Goal: Task Accomplishment & Management: Manage account settings

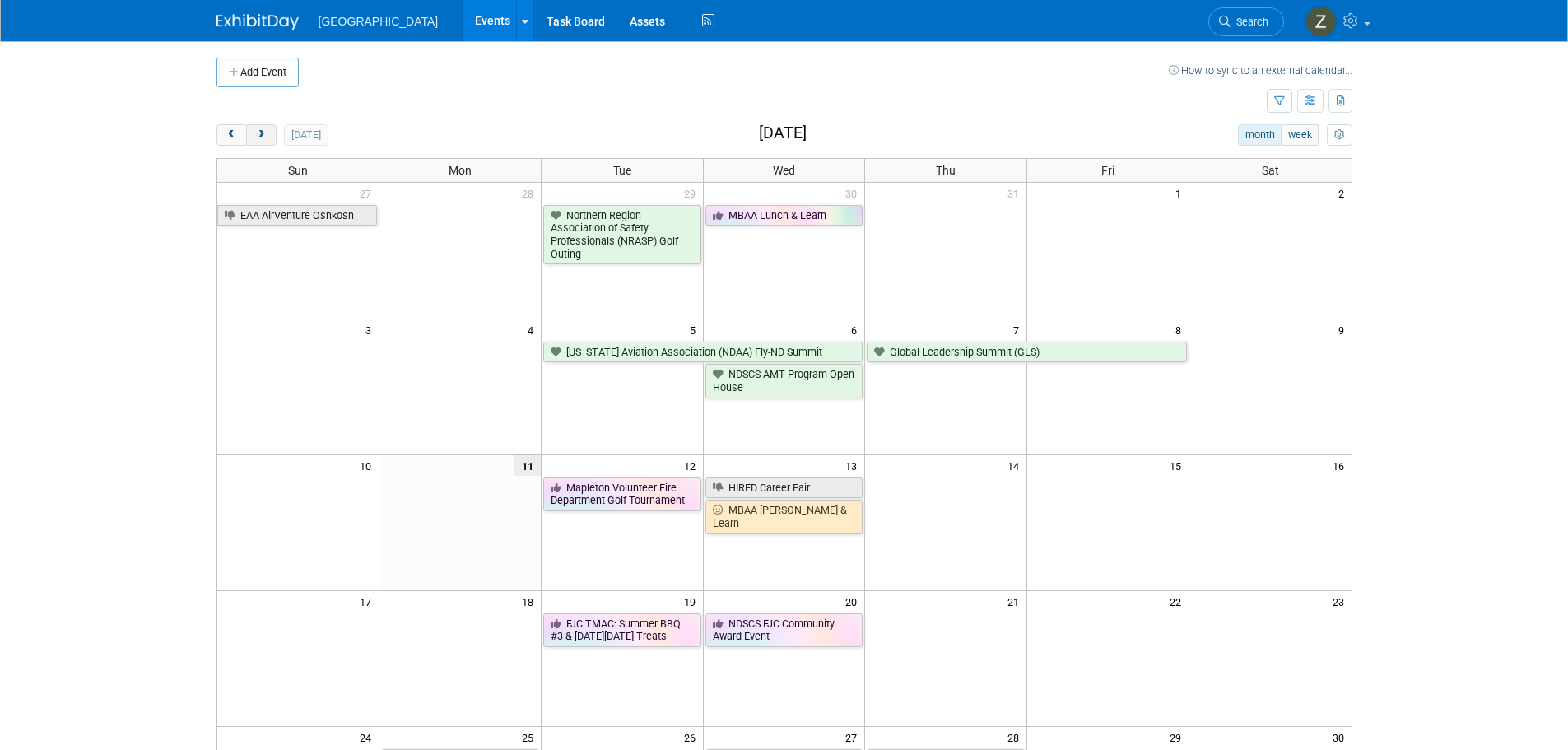
click at [266, 134] on span "next" at bounding box center [261, 135] width 12 height 10
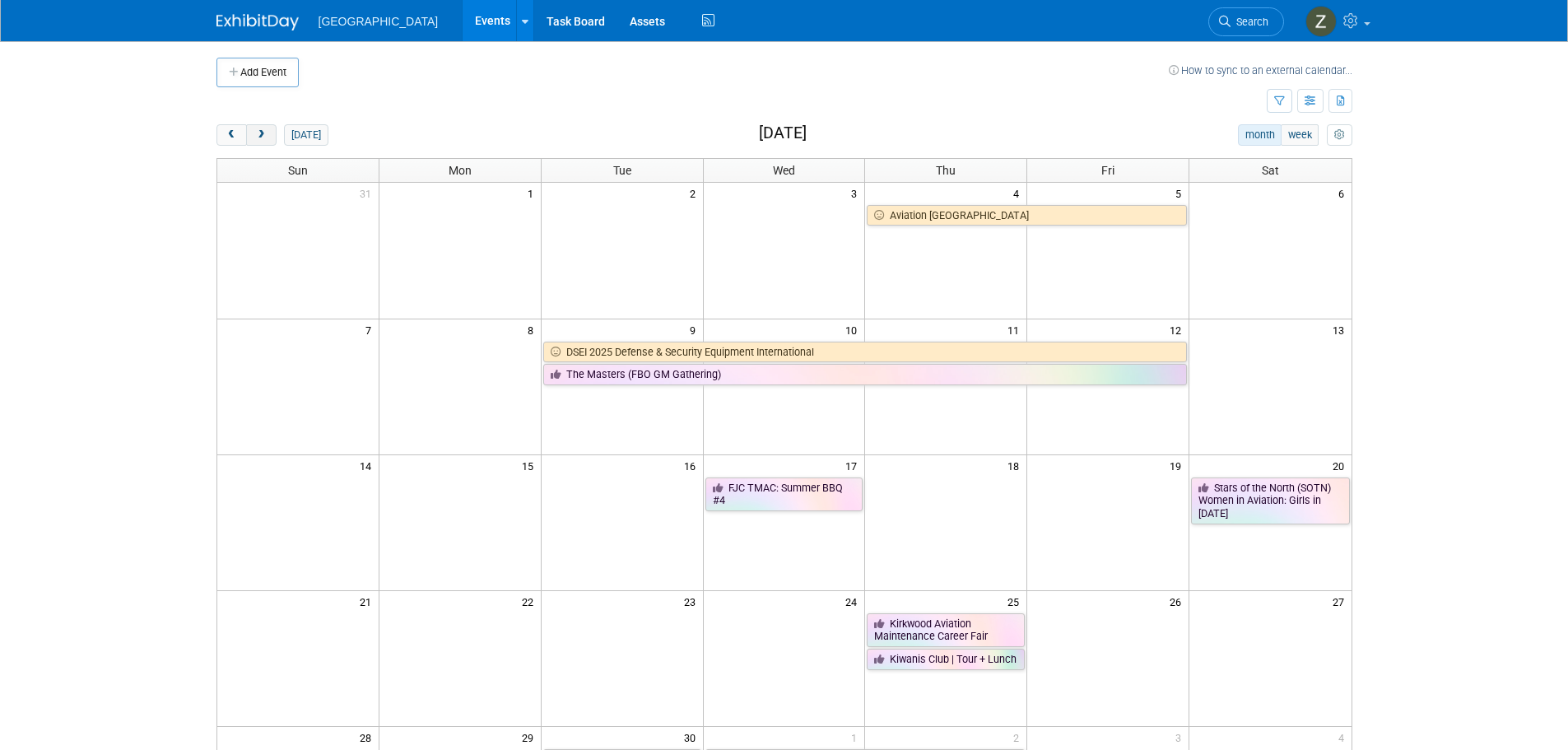
click at [266, 134] on span "next" at bounding box center [261, 135] width 12 height 10
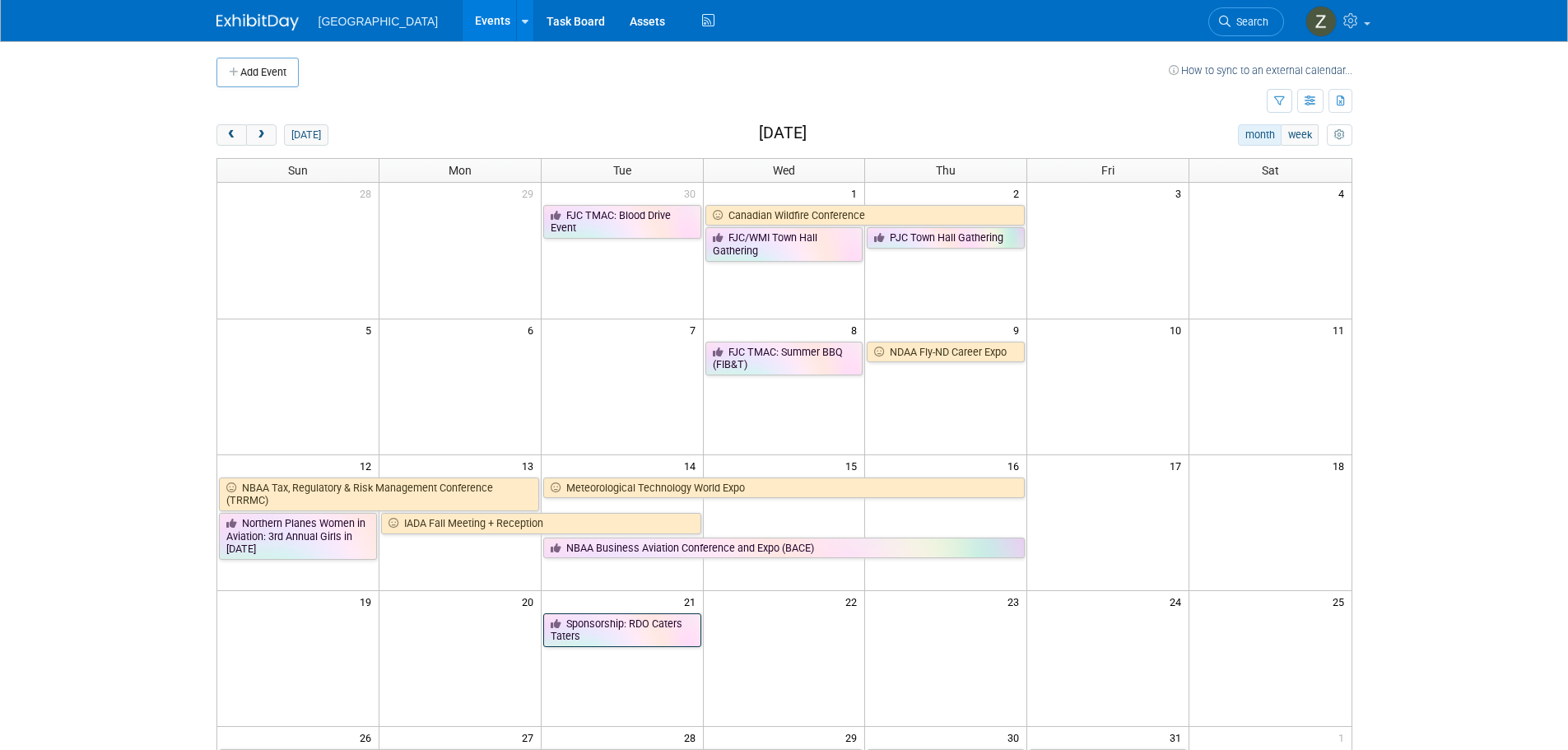
click at [656, 632] on link "Sponsorship: RDO Caters Taters" at bounding box center [622, 630] width 158 height 34
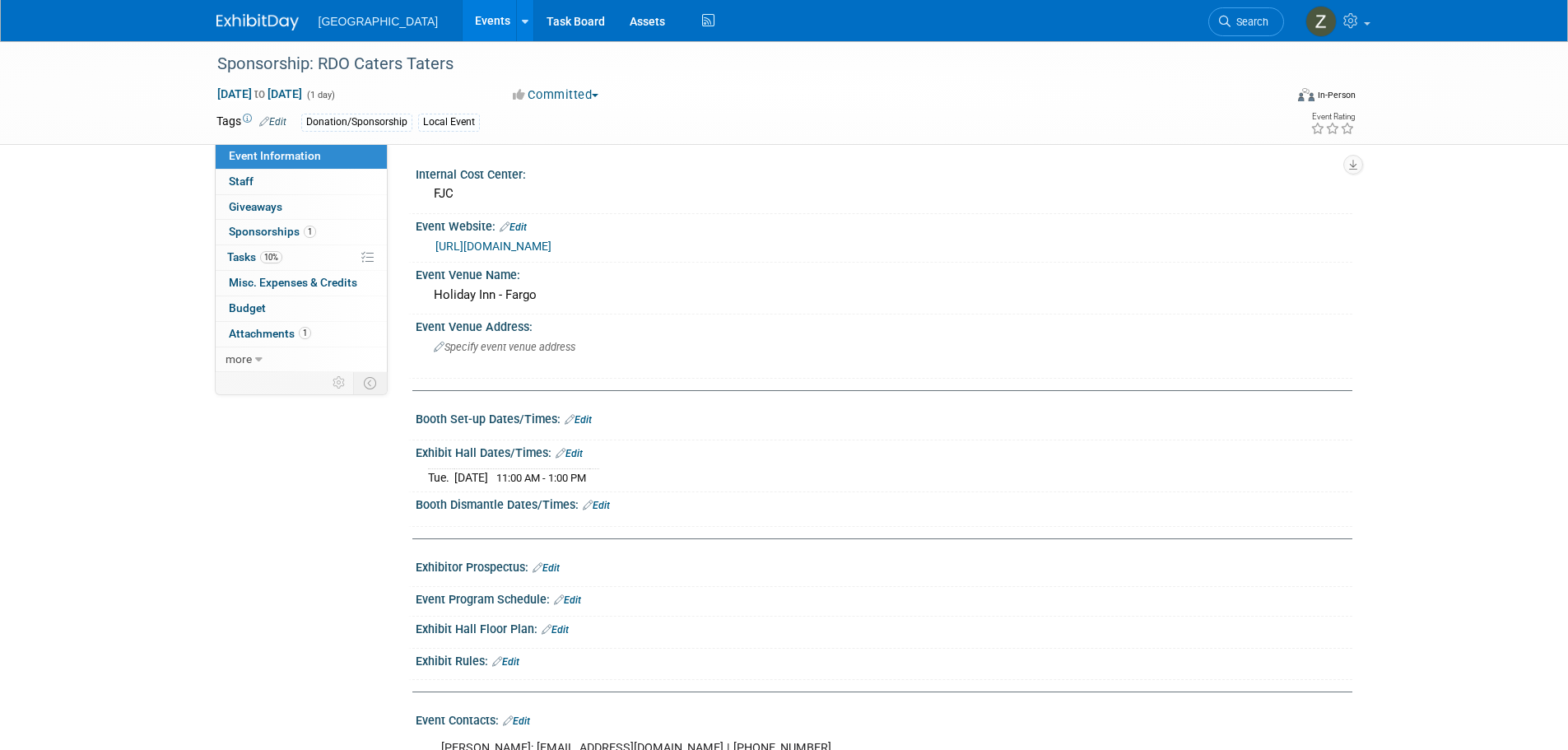
click at [325, 232] on link "1 Sponsorships 1" at bounding box center [301, 232] width 171 height 24
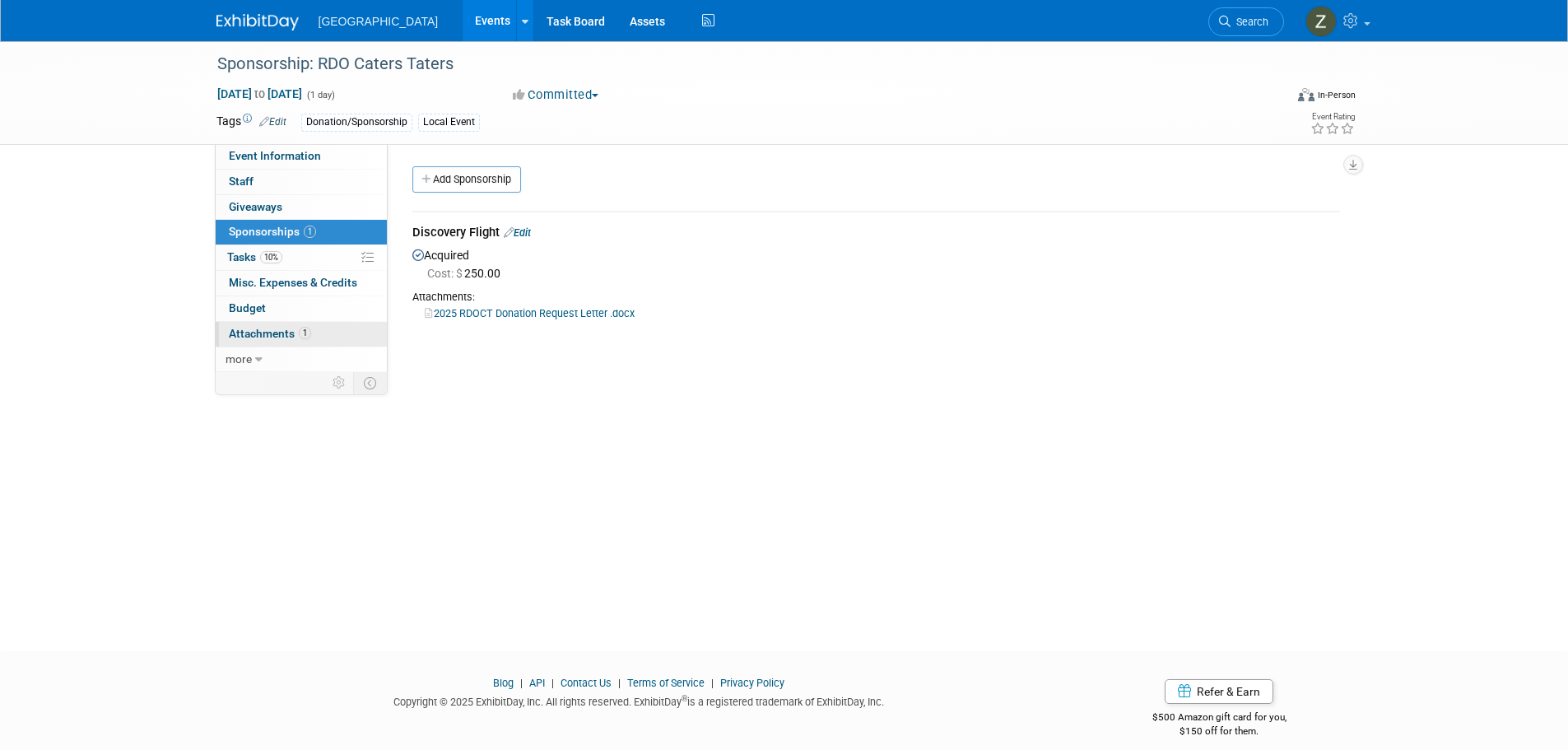
click at [330, 326] on link "1 Attachments 1" at bounding box center [301, 334] width 171 height 24
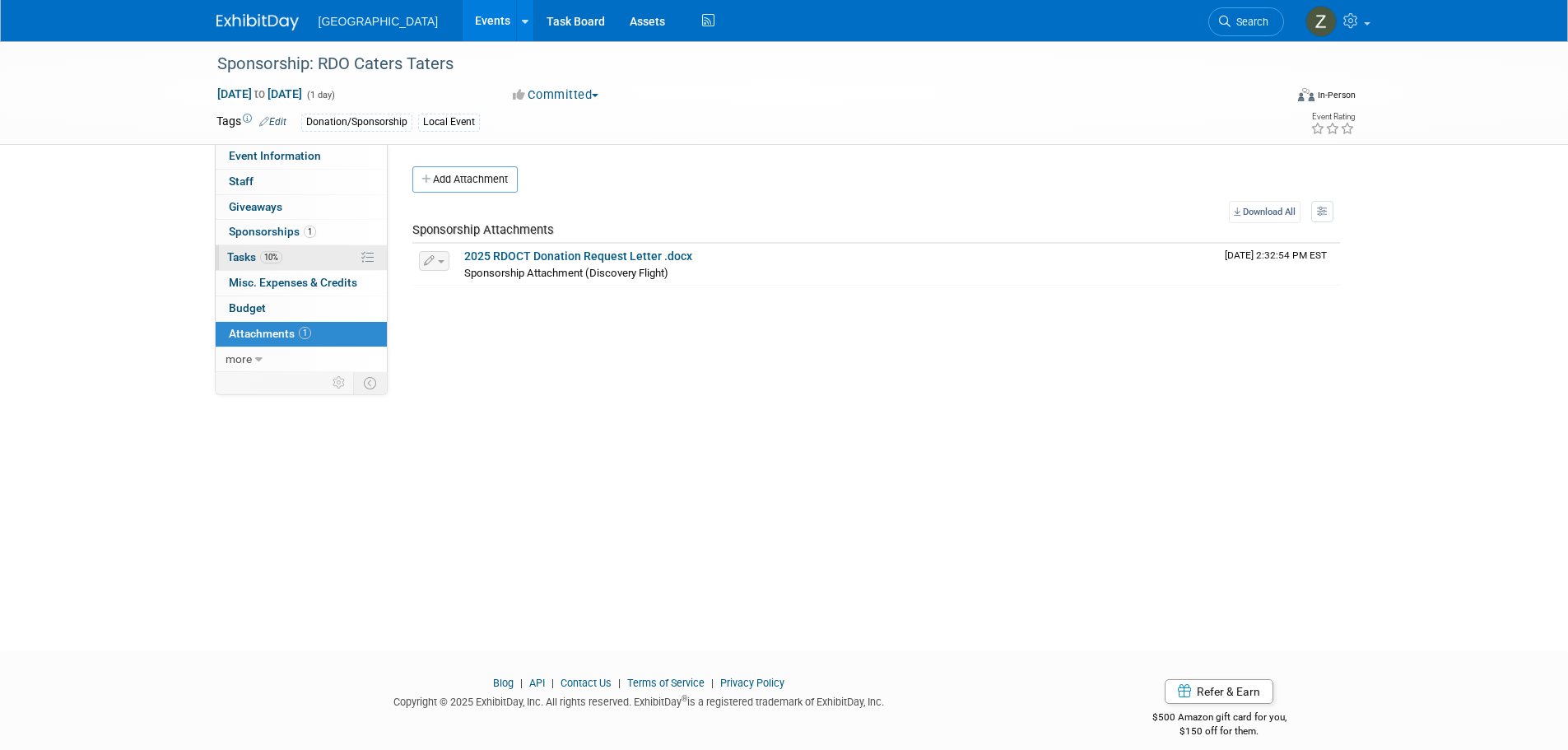
click at [272, 259] on span "10%" at bounding box center [272, 257] width 23 height 12
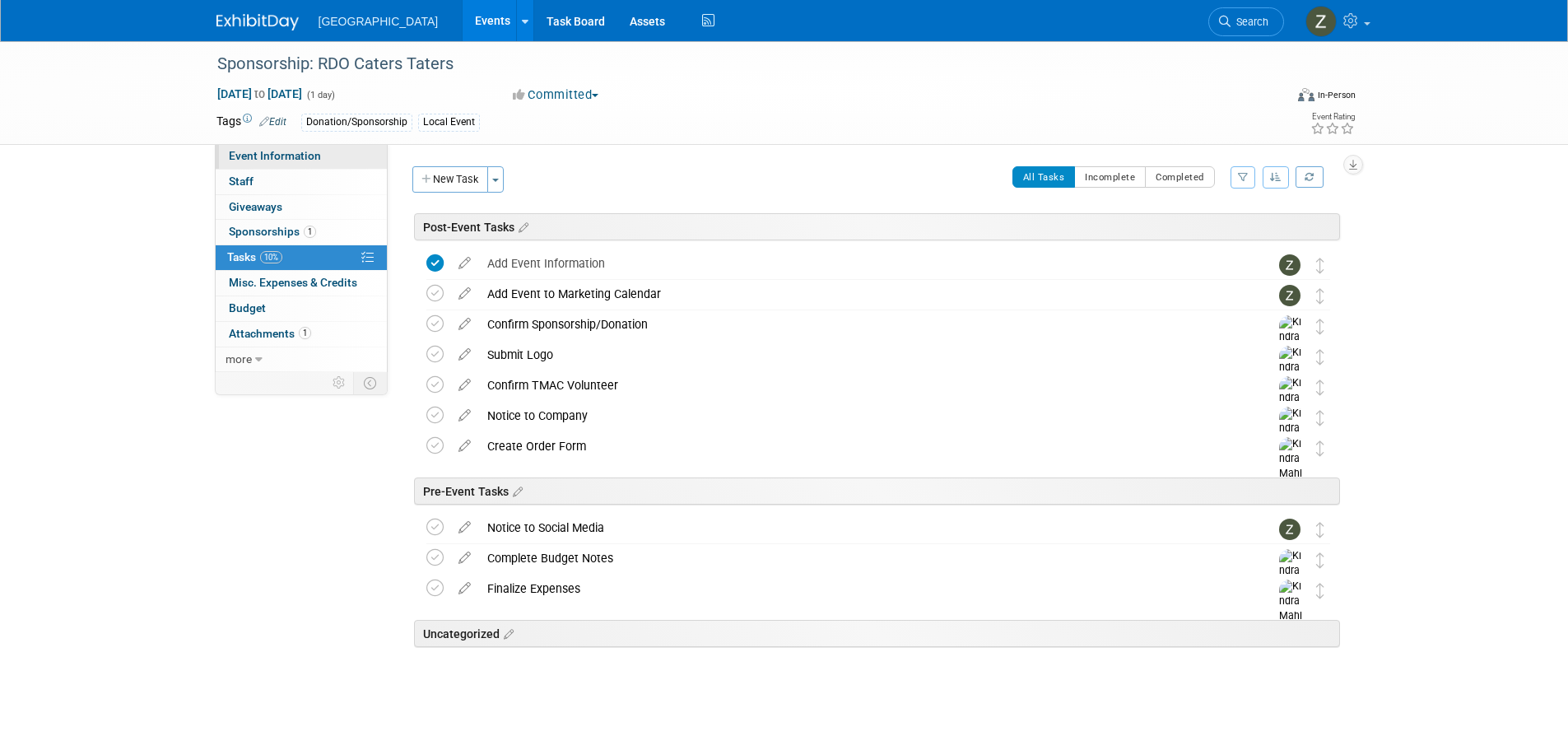
click at [364, 160] on link "Event Information" at bounding box center [301, 156] width 171 height 24
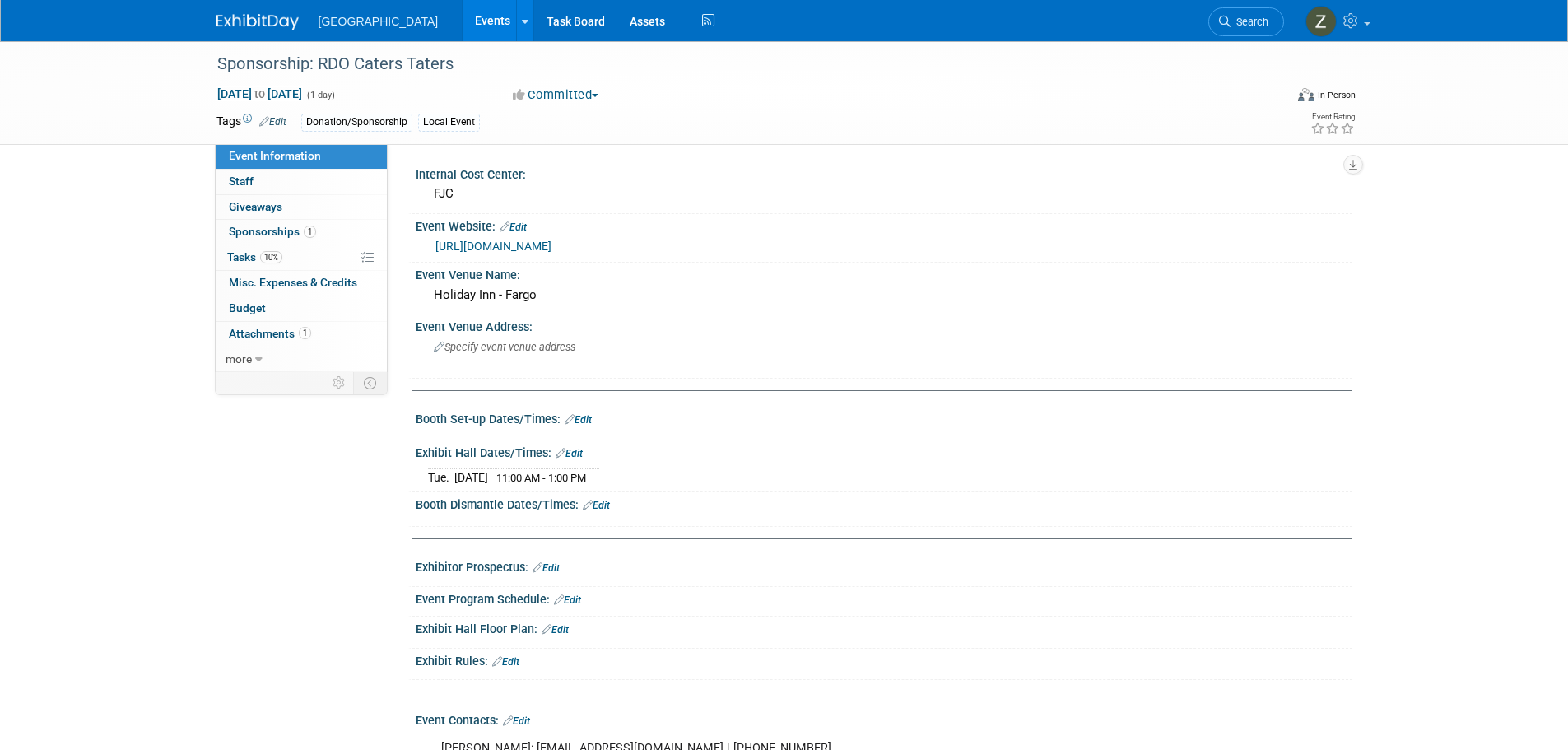
click at [519, 248] on link "http://www.rdocaterstaters.com" at bounding box center [494, 246] width 116 height 13
click at [463, 25] on link "Events" at bounding box center [492, 20] width 60 height 41
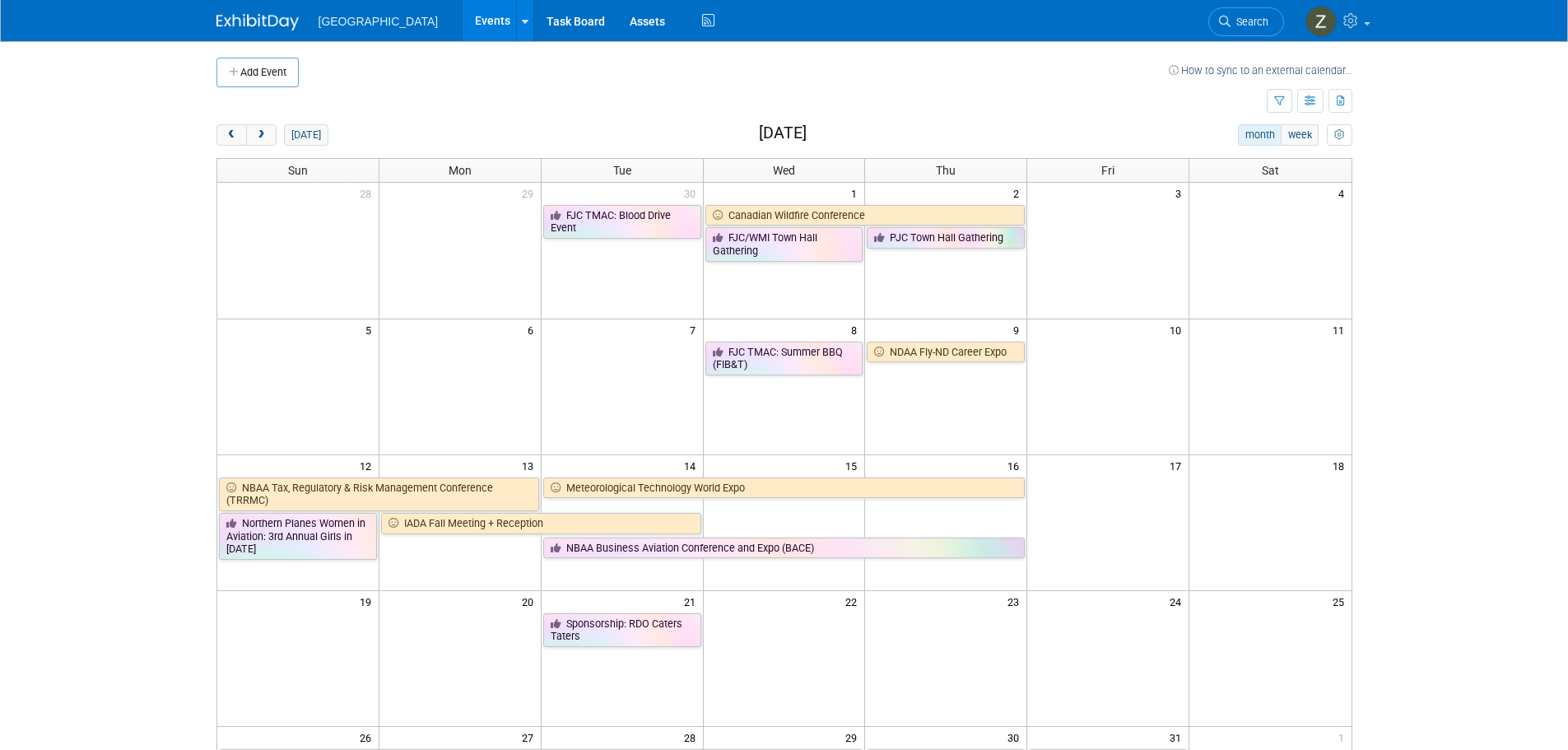
click at [614, 611] on td "21" at bounding box center [621, 601] width 162 height 21
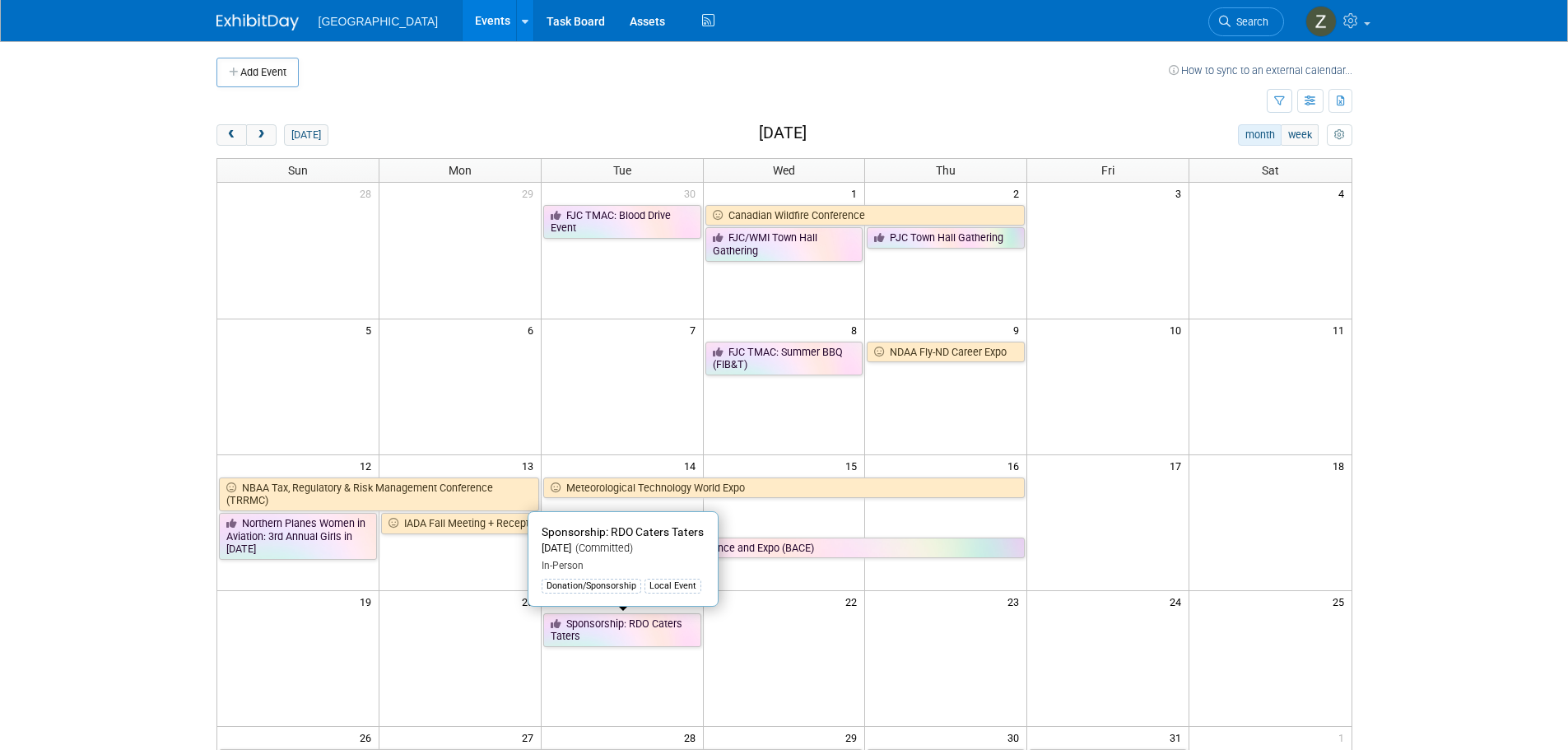
click at [615, 632] on link "Sponsorship: RDO Caters Taters" at bounding box center [622, 630] width 158 height 34
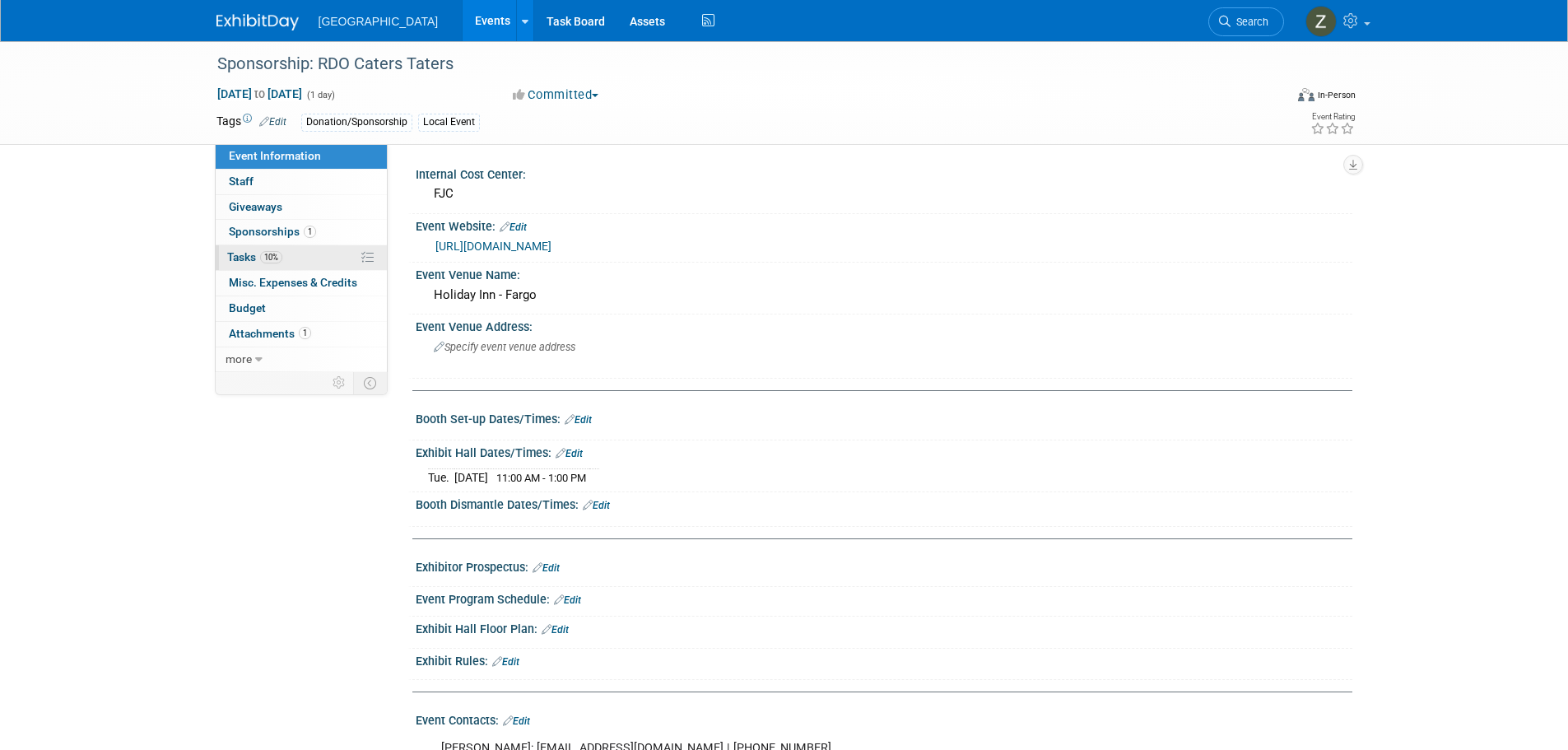
click at [268, 247] on link "10% Tasks 10%" at bounding box center [301, 258] width 171 height 24
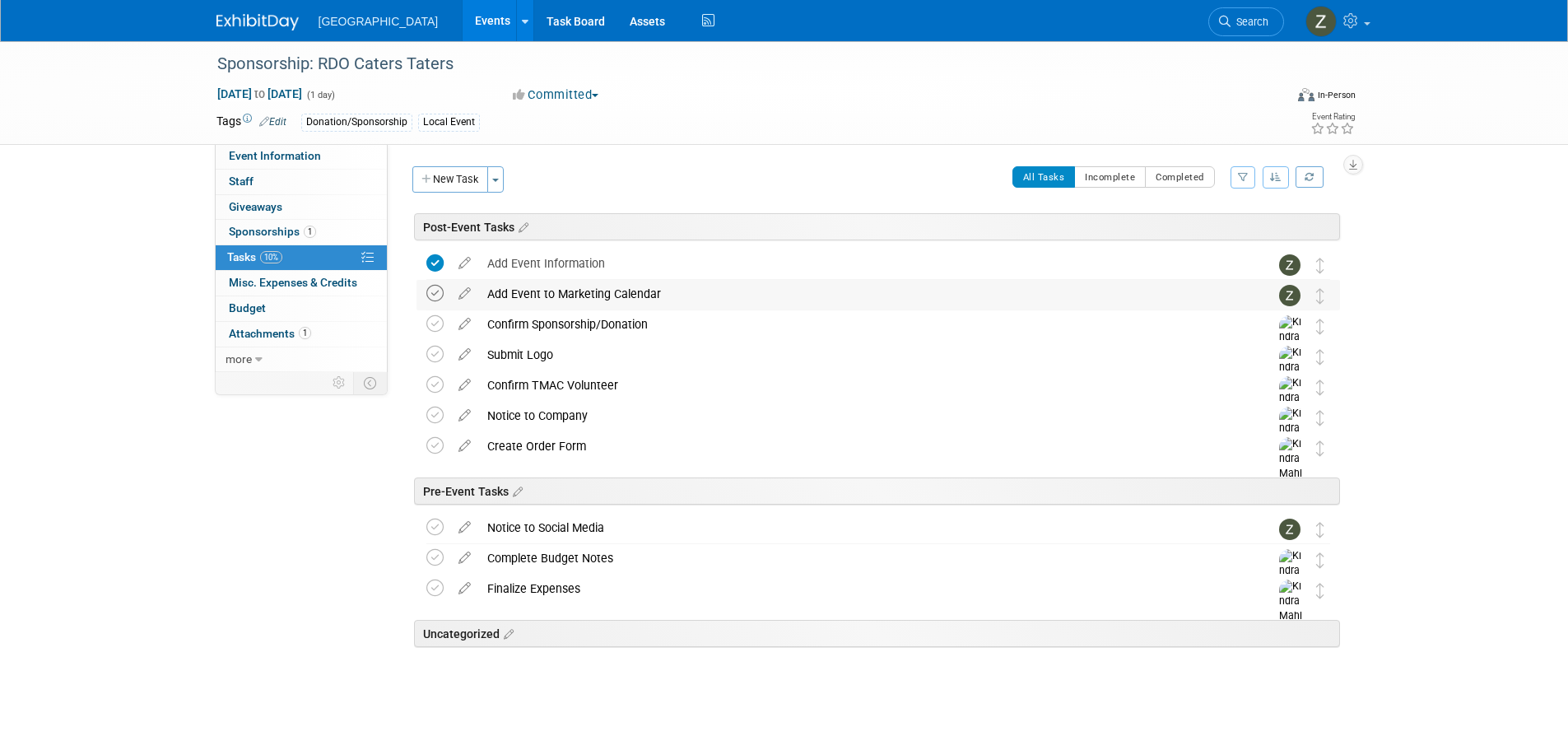
click at [435, 292] on icon at bounding box center [435, 293] width 17 height 17
click at [468, 321] on icon at bounding box center [464, 321] width 29 height 21
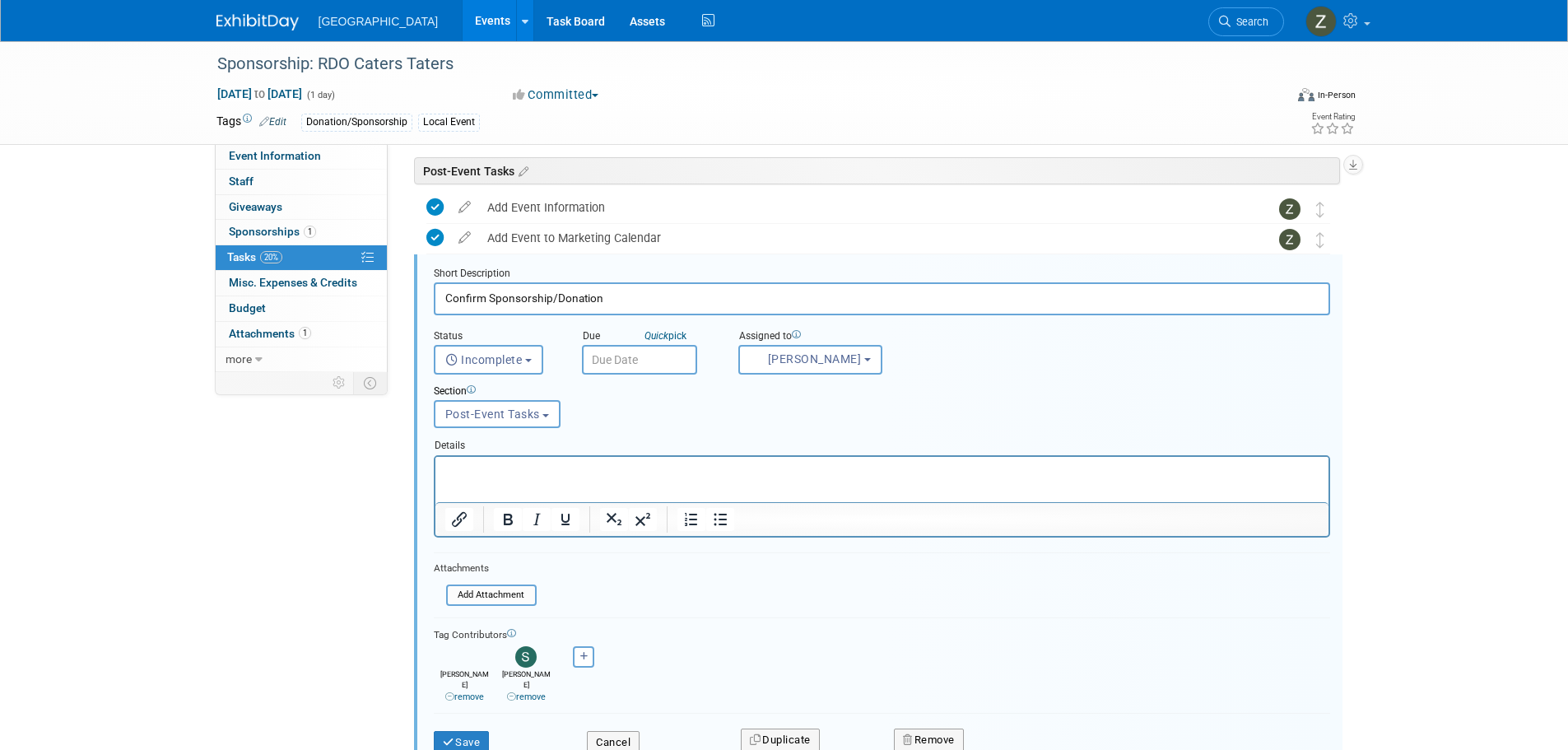
scroll to position [69, 0]
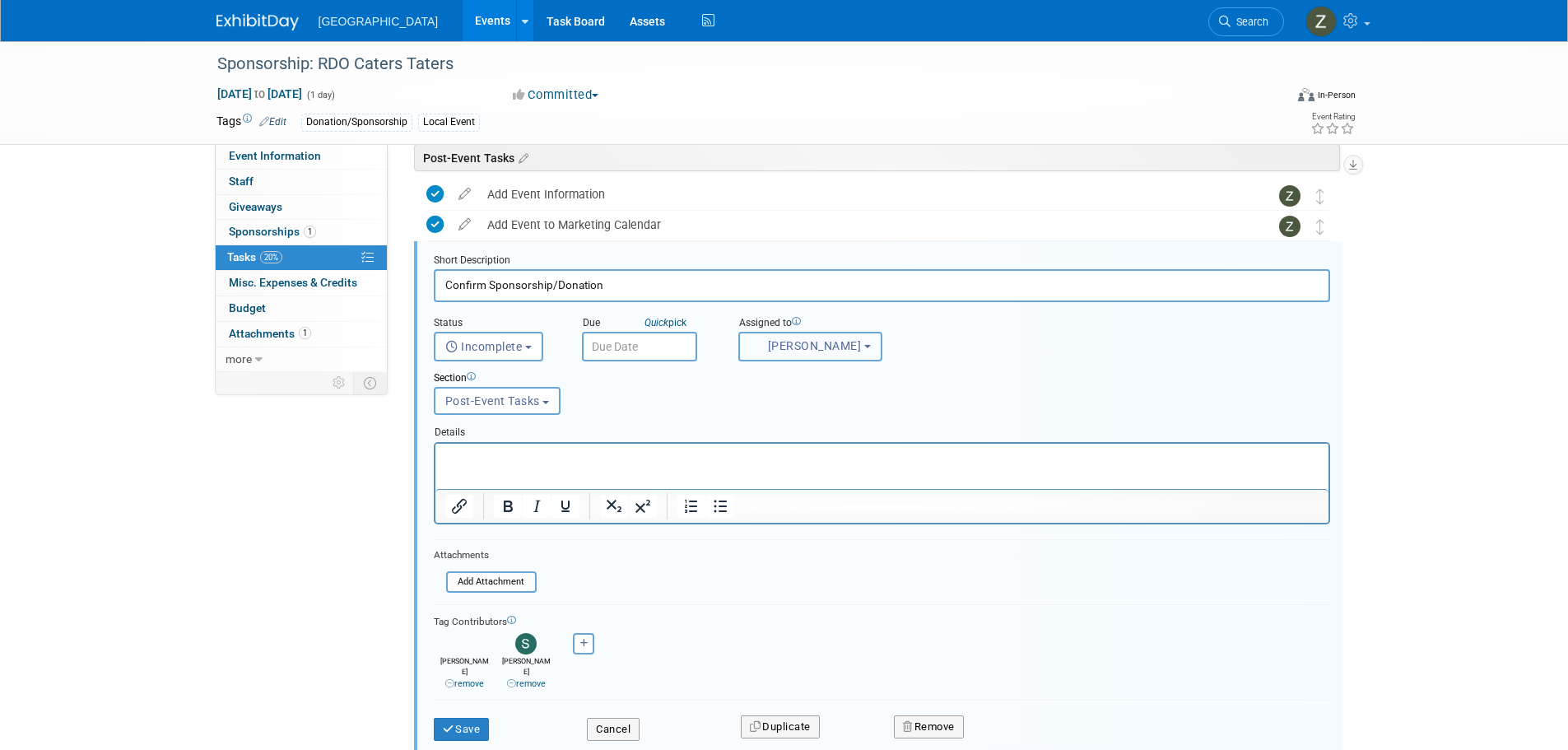
click at [832, 352] on span "Kindra Mahler" at bounding box center [805, 345] width 112 height 13
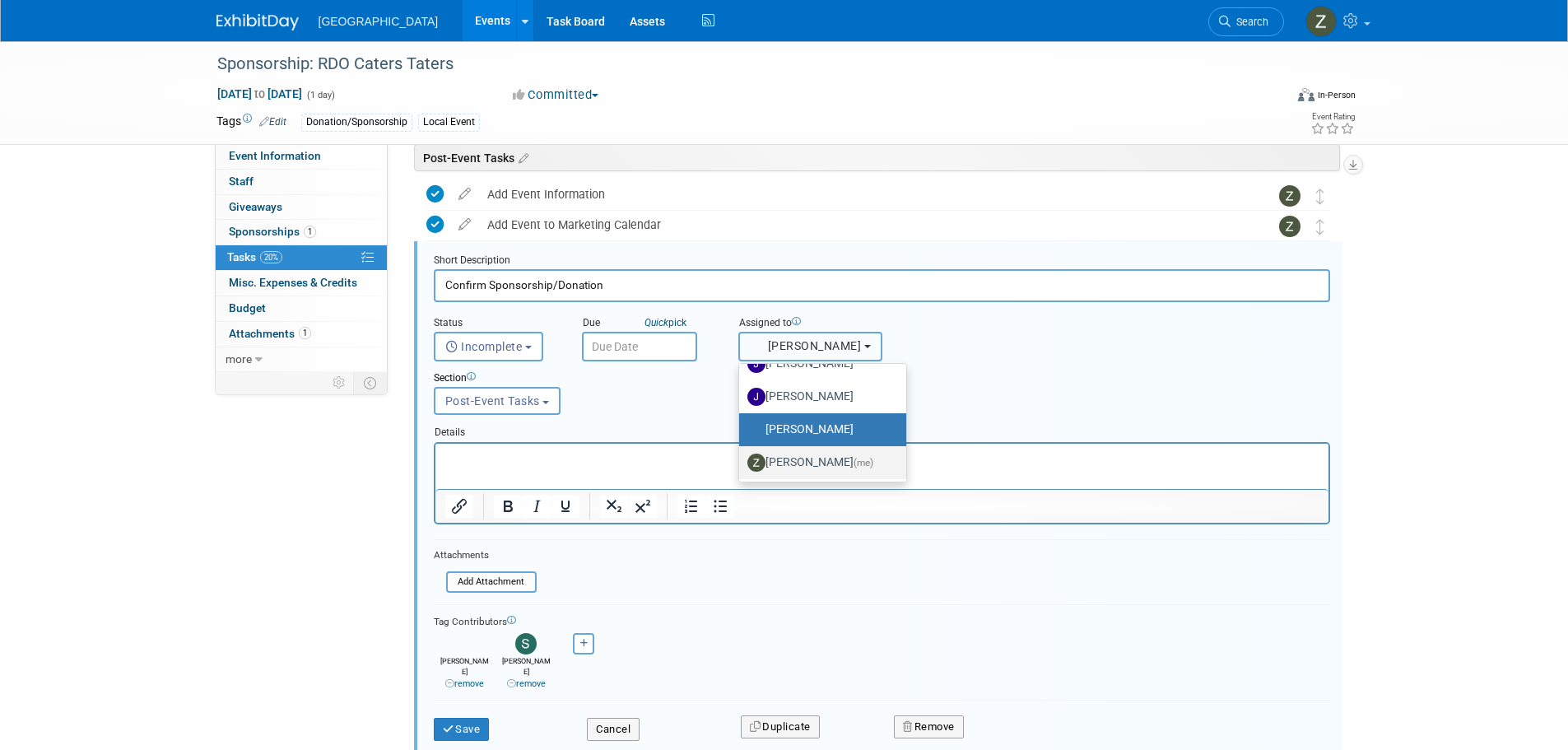
scroll to position [154, 0]
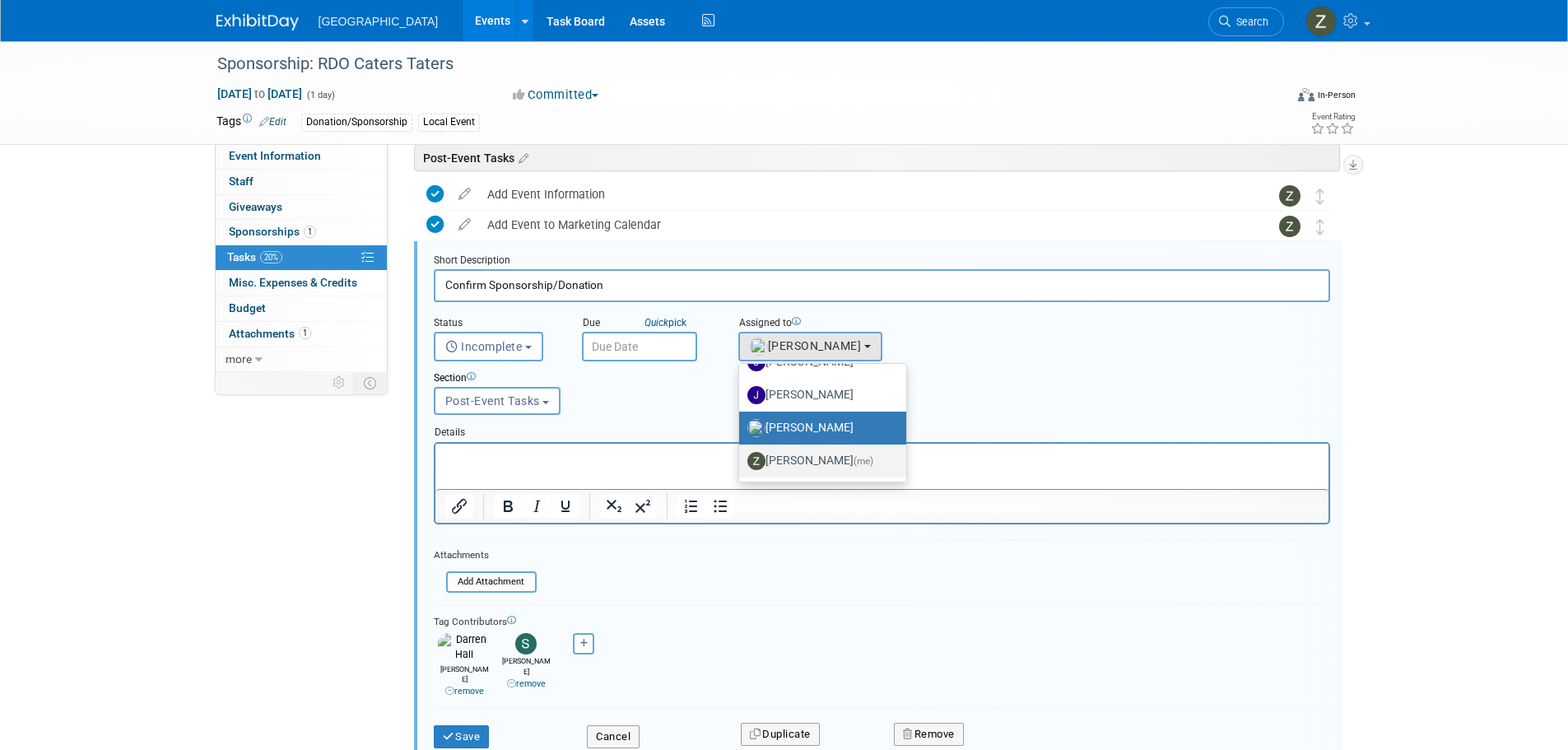
click at [817, 468] on label "Zoe Graham (me)" at bounding box center [818, 461] width 142 height 26
click at [742, 464] on input "Zoe Graham (me)" at bounding box center [736, 459] width 10 height 10
select select "1d43384b-a4a5-4201-b9de-6c21ef443ba6"
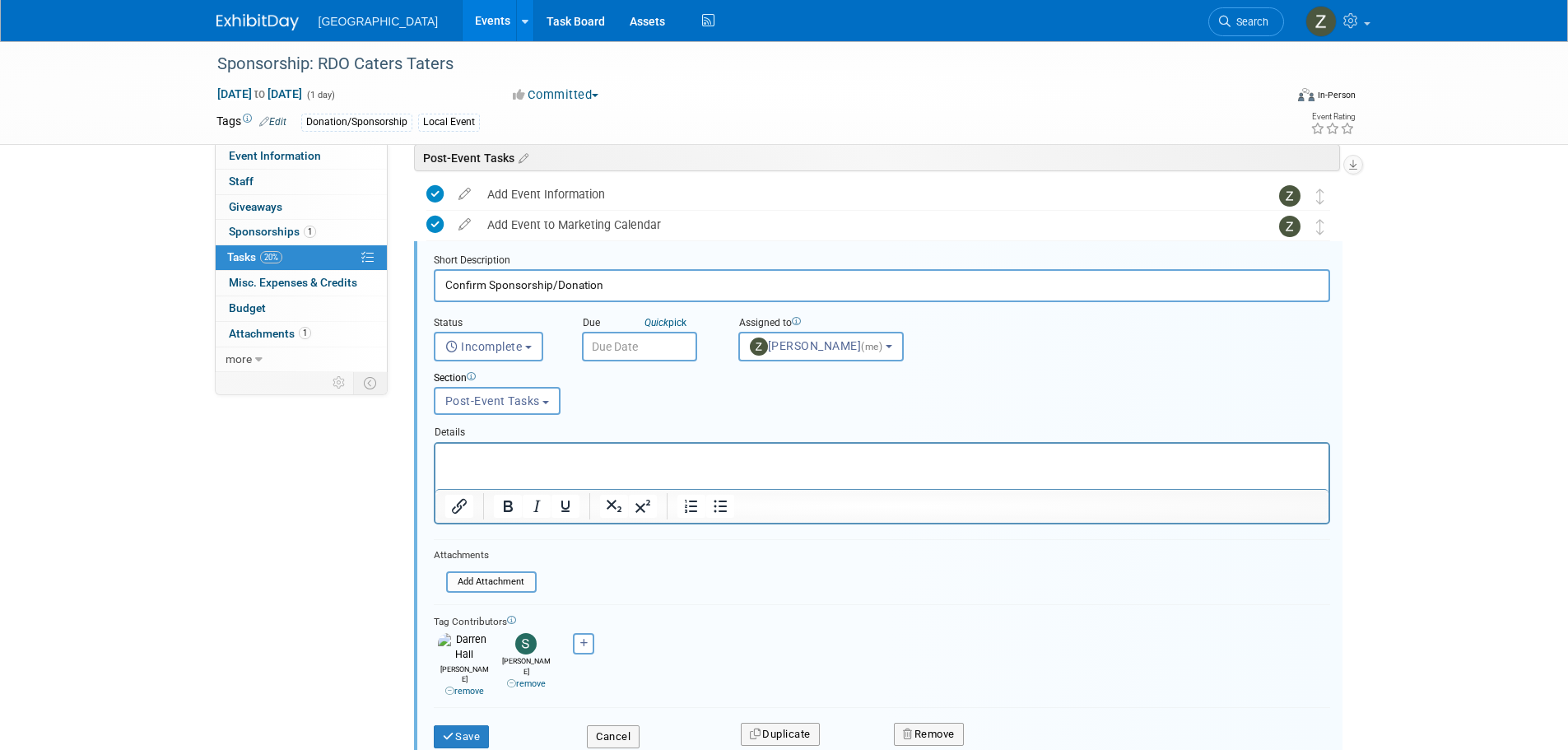
click at [519, 679] on link "remove" at bounding box center [526, 684] width 39 height 10
click at [480, 726] on button "Save" at bounding box center [462, 737] width 56 height 23
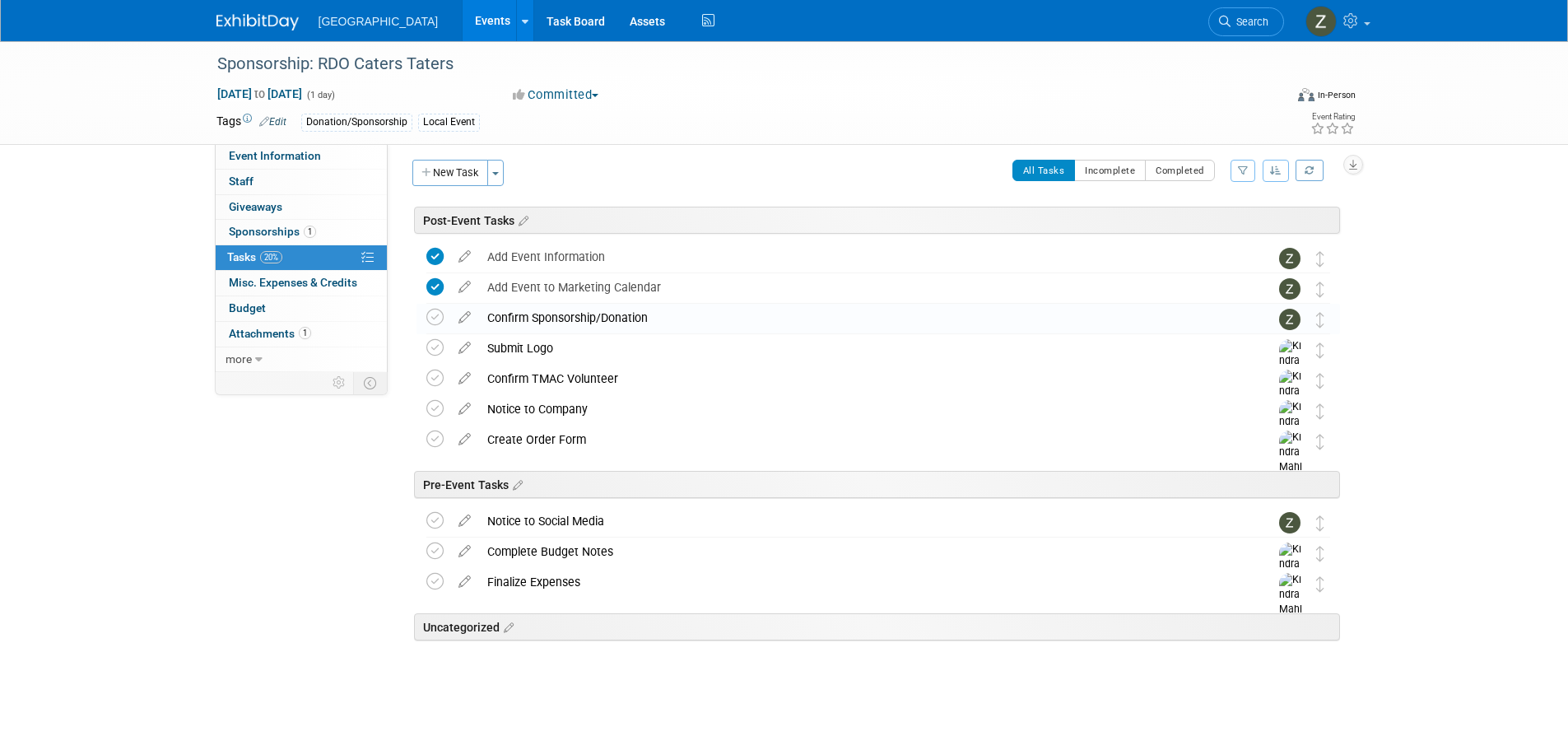
scroll to position [7, 0]
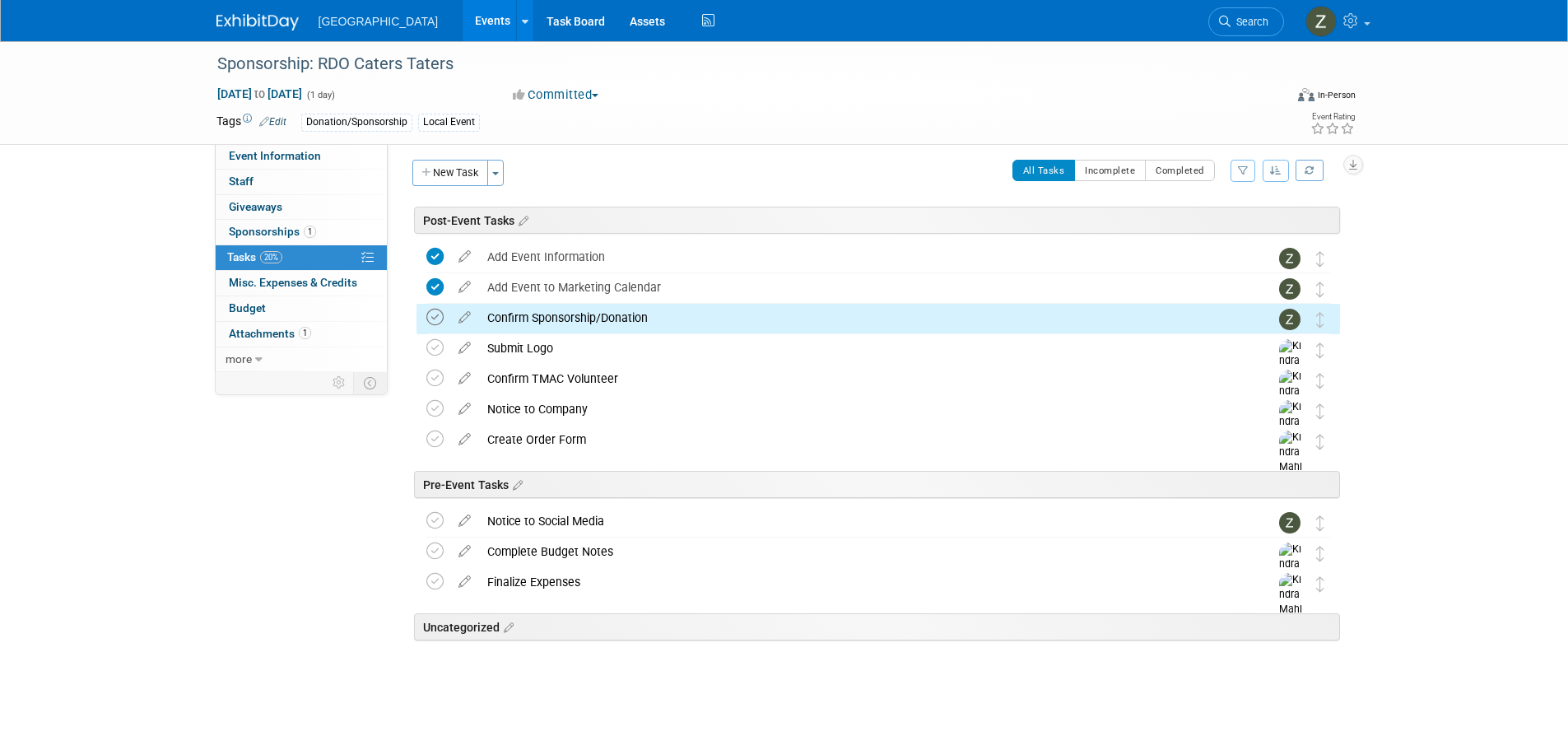
click at [440, 321] on icon at bounding box center [435, 318] width 17 height 17
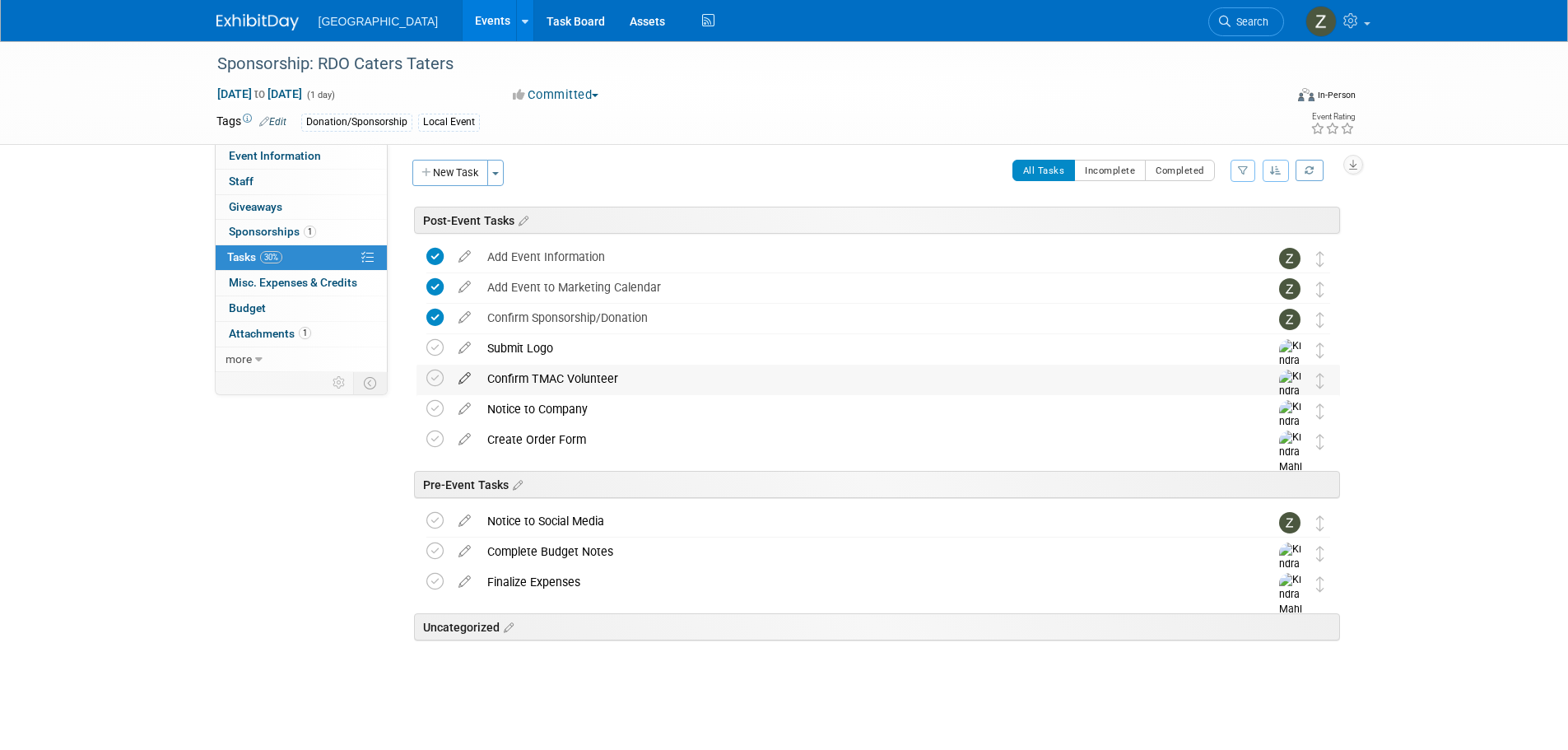
click at [463, 378] on icon at bounding box center [464, 375] width 29 height 21
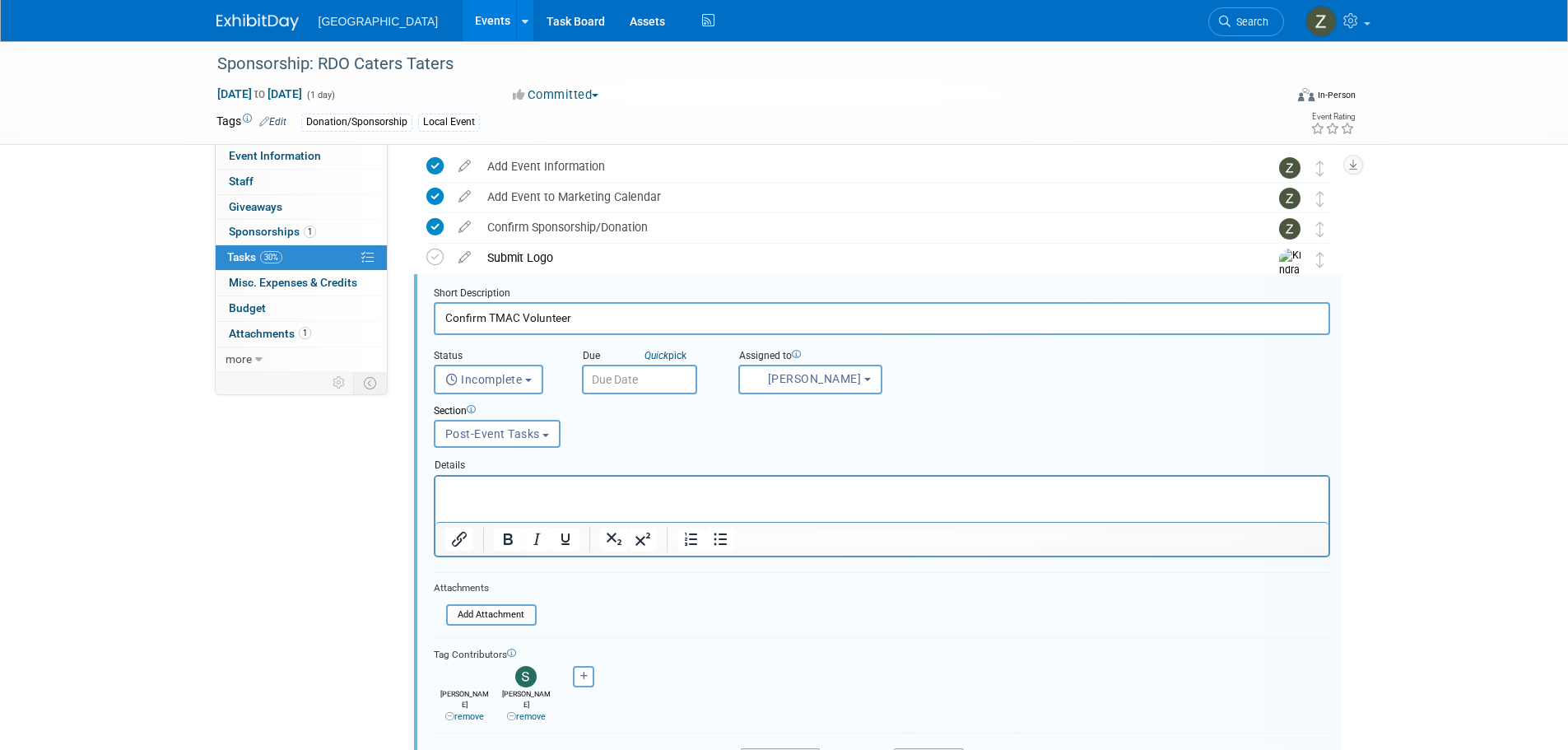
scroll to position [130, 0]
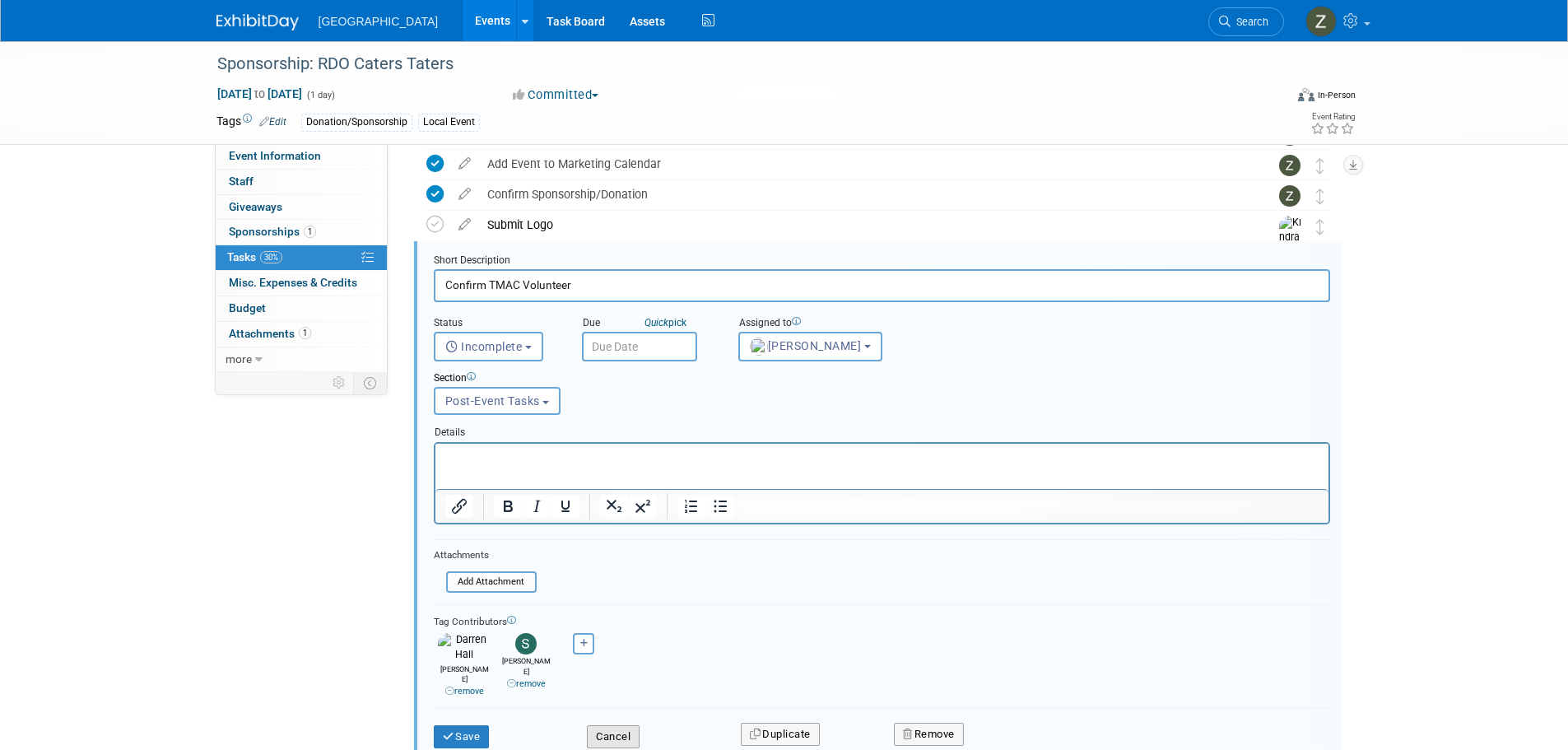
click at [613, 726] on button "Cancel" at bounding box center [613, 737] width 53 height 23
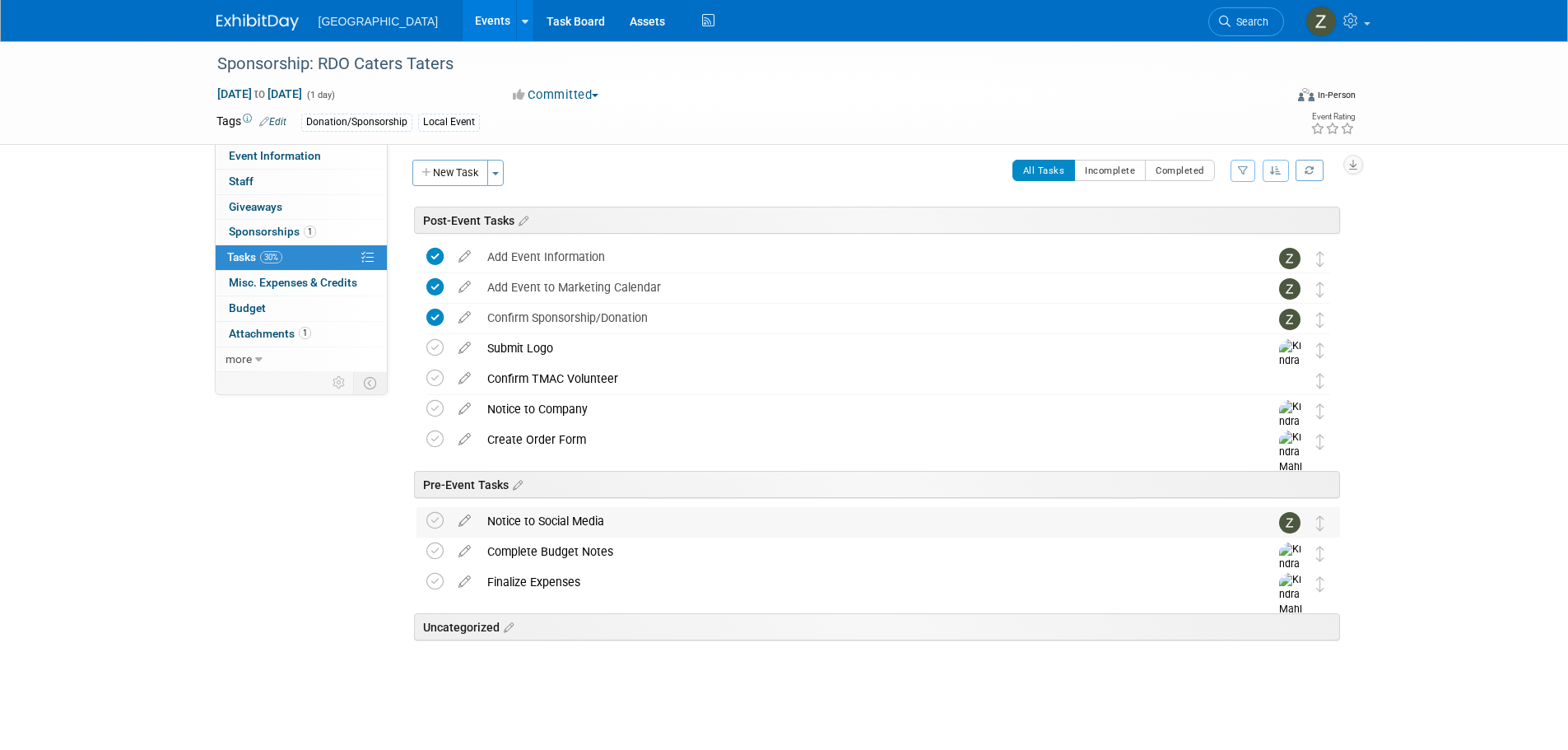
scroll to position [0, 0]
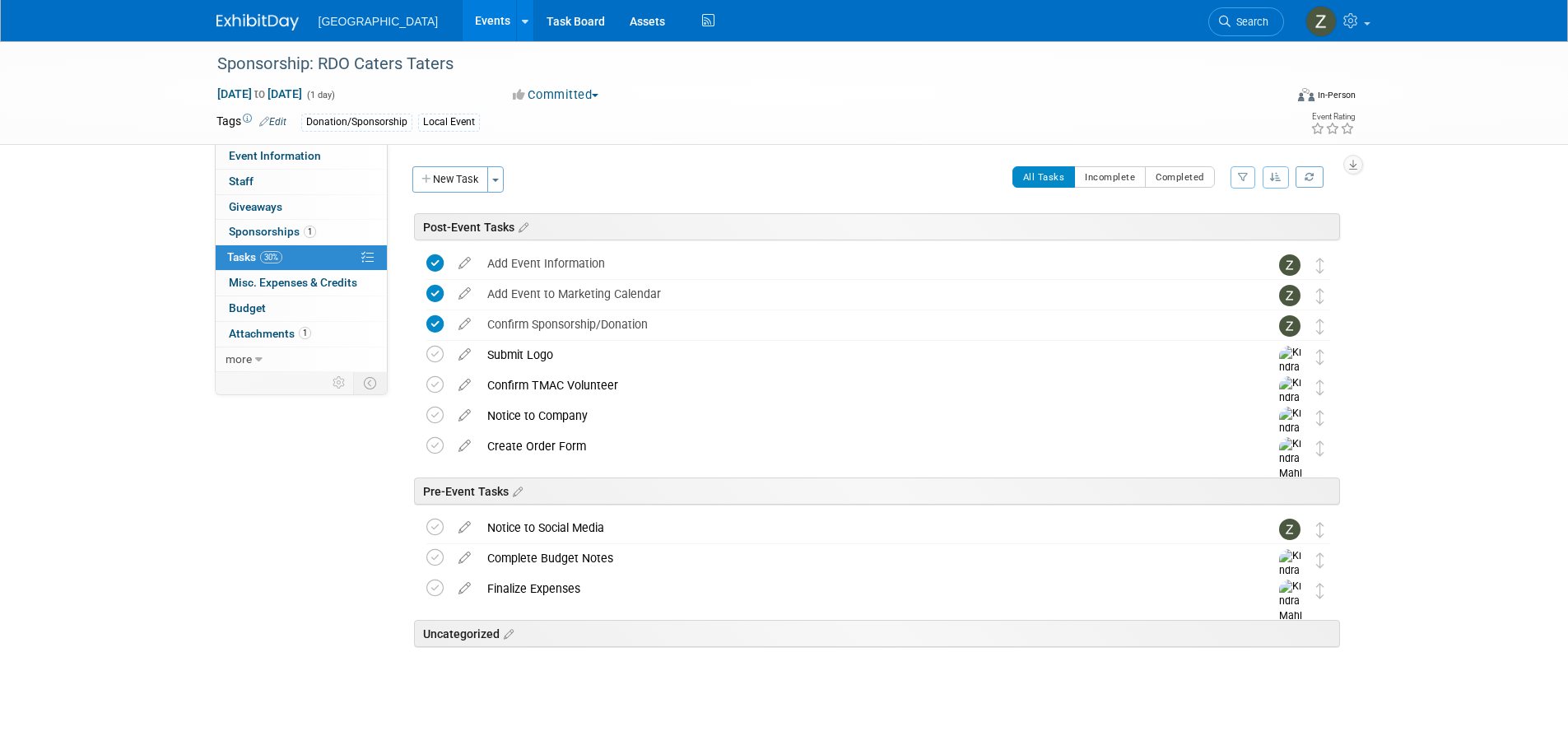
click at [463, 24] on link "Events" at bounding box center [492, 20] width 60 height 41
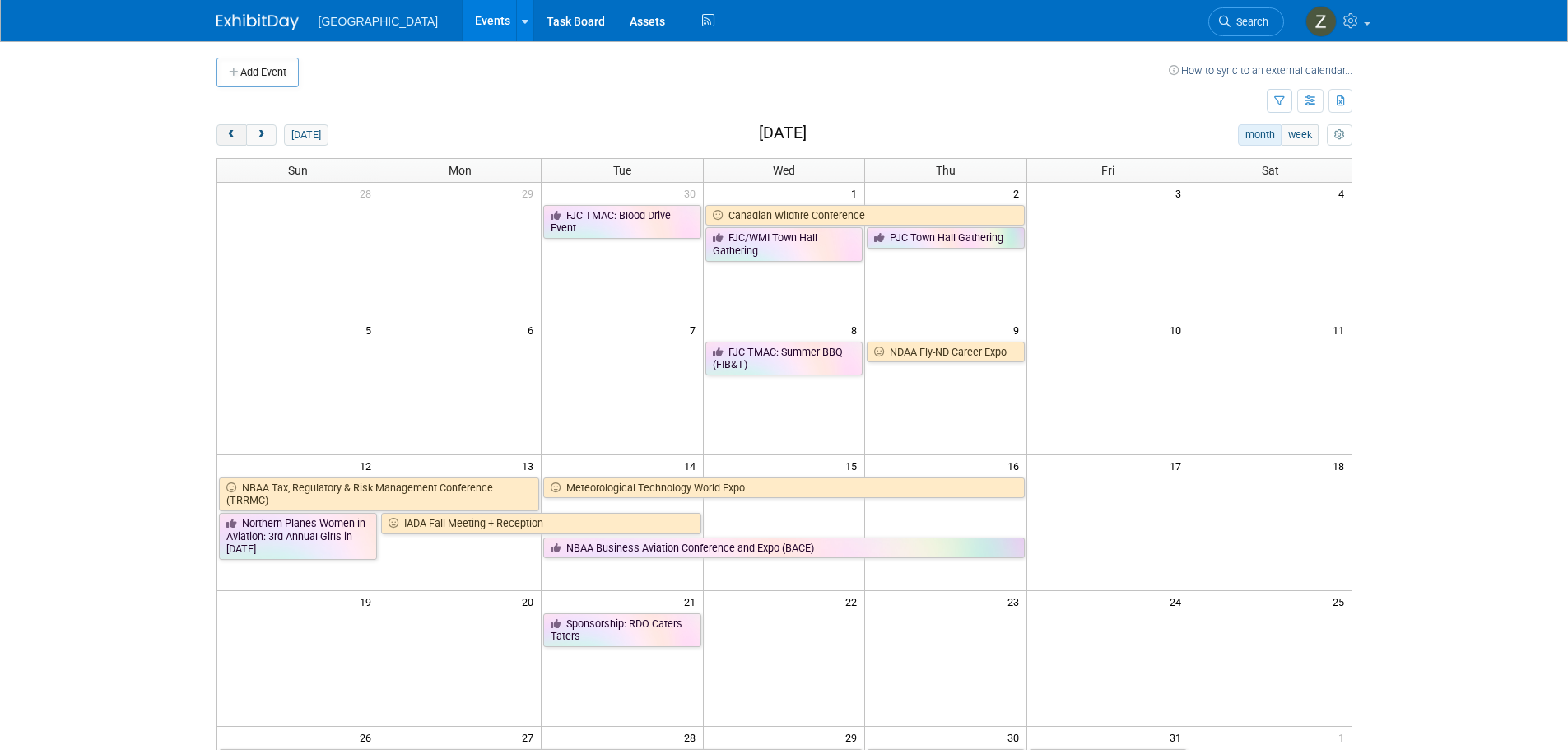
click at [226, 134] on span "prev" at bounding box center [232, 135] width 12 height 10
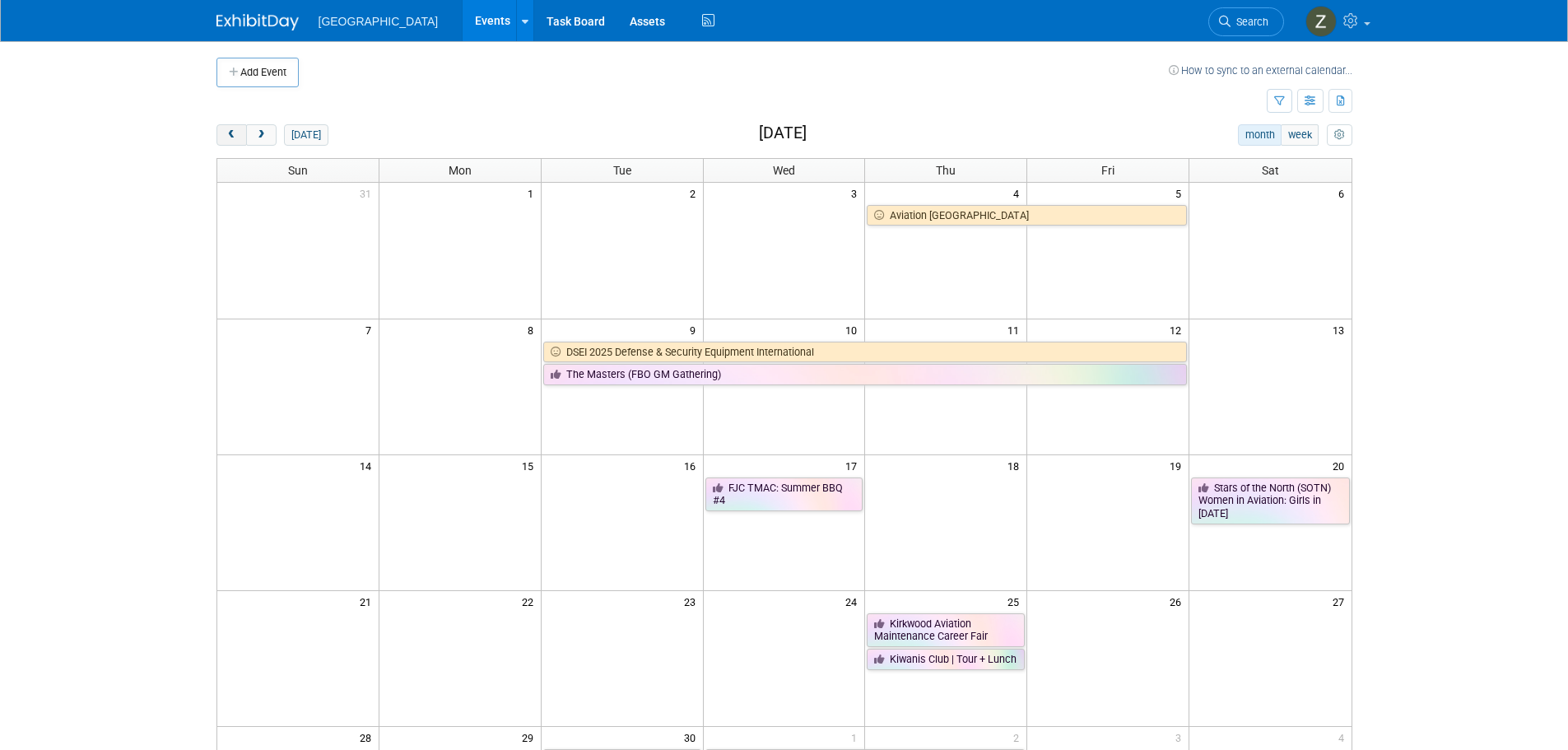
click at [226, 134] on span "prev" at bounding box center [232, 135] width 12 height 10
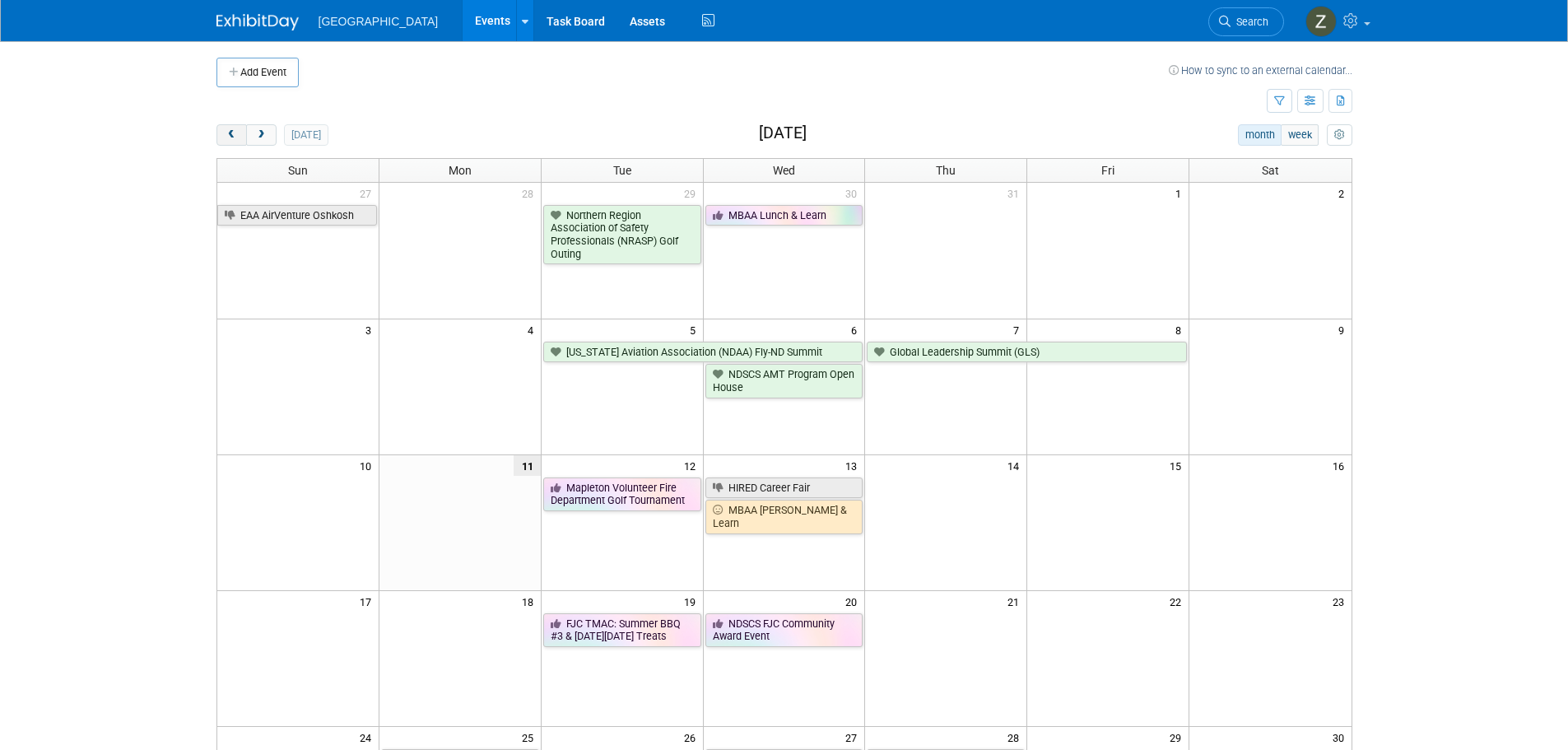
click at [223, 127] on button "prev" at bounding box center [231, 135] width 30 height 22
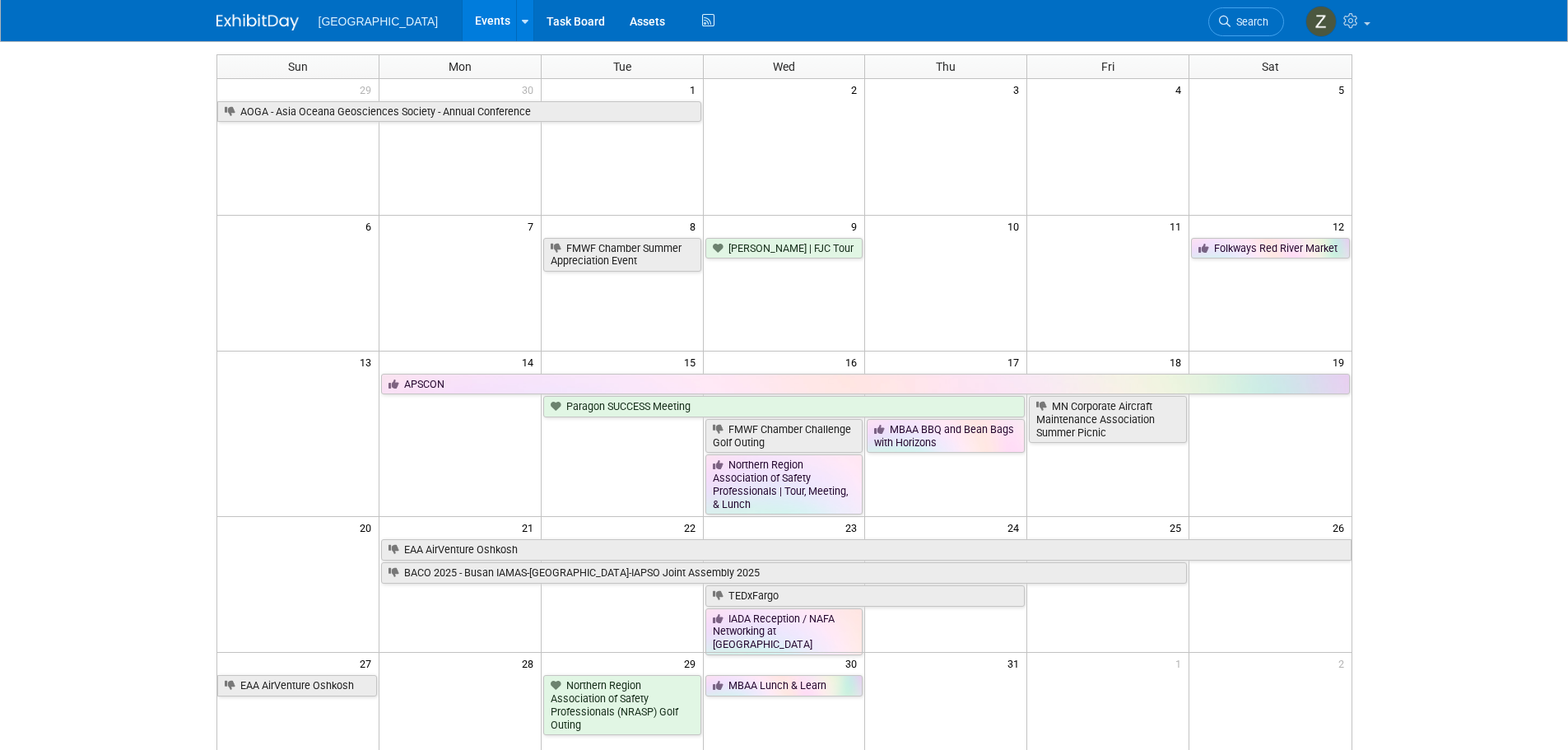
scroll to position [82, 0]
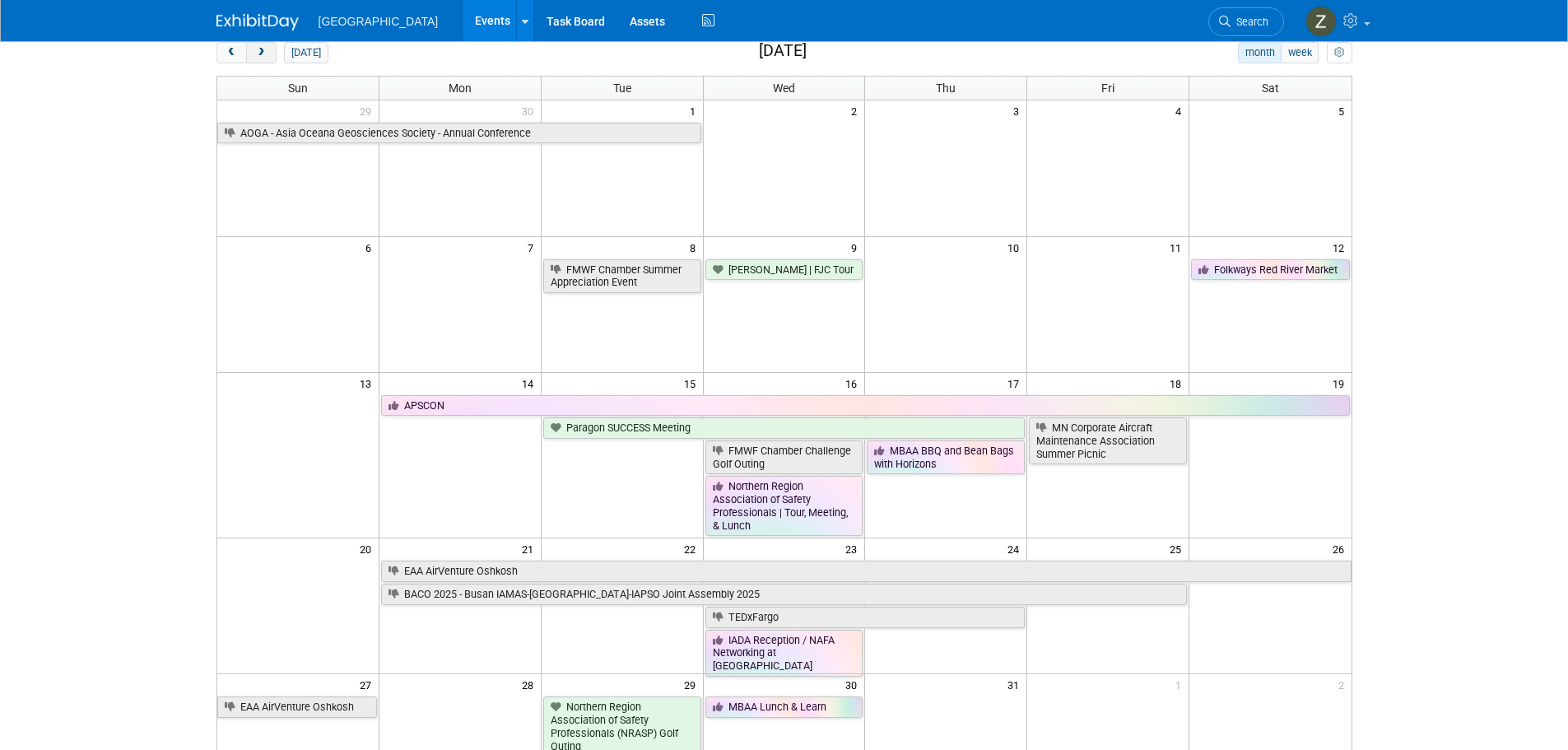
click at [265, 56] on span "next" at bounding box center [261, 53] width 12 height 10
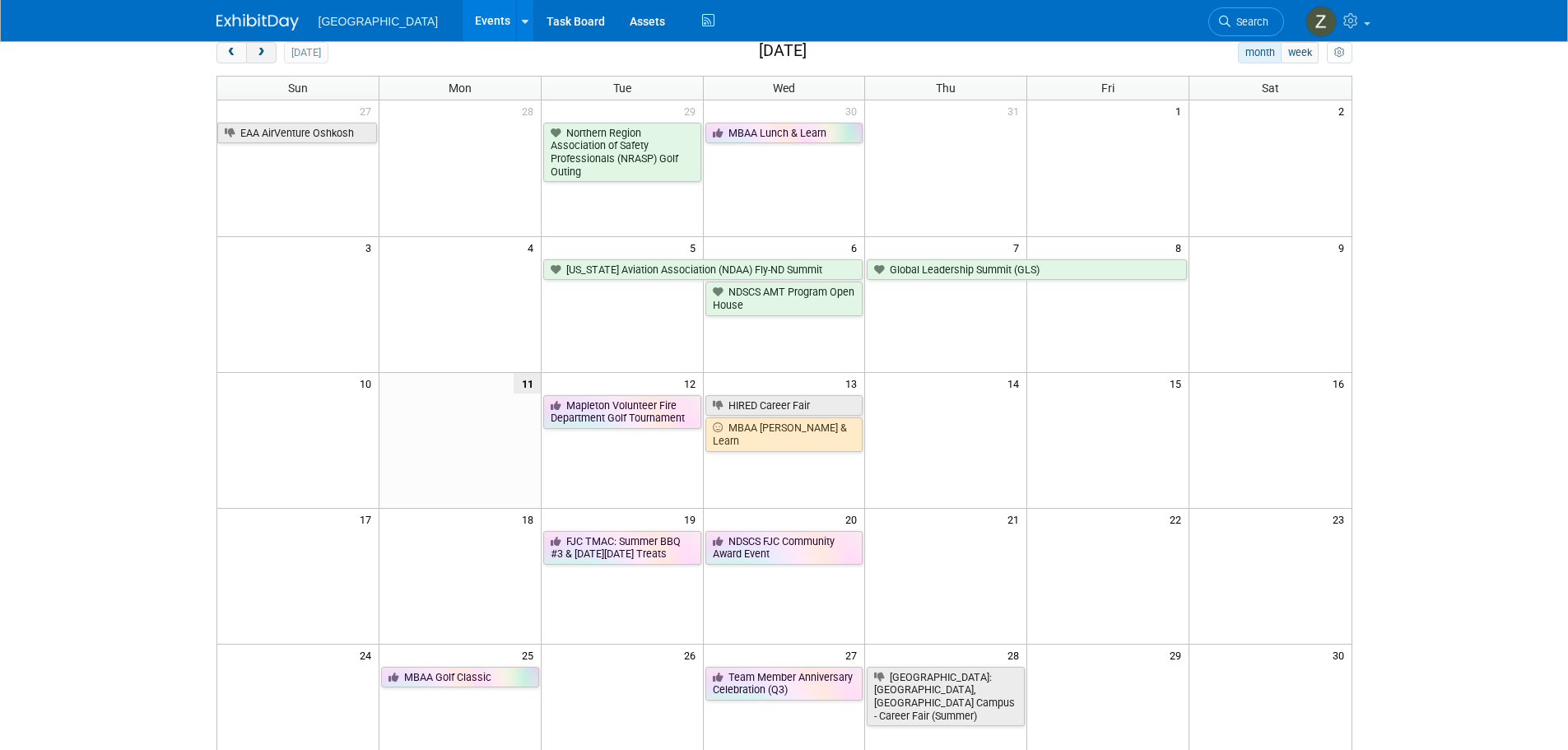
click at [265, 56] on span "next" at bounding box center [261, 53] width 12 height 10
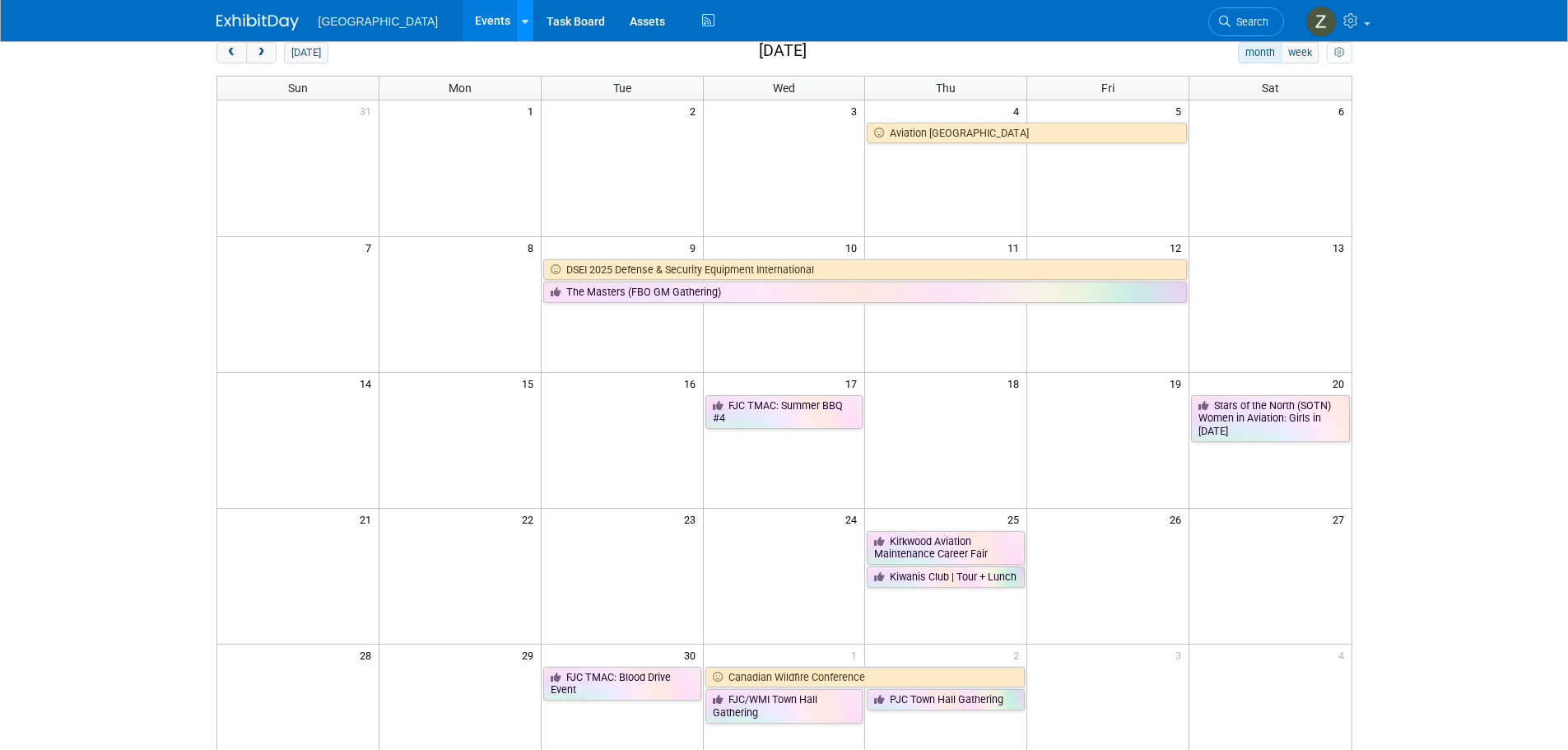
click at [516, 24] on link at bounding box center [525, 20] width 17 height 41
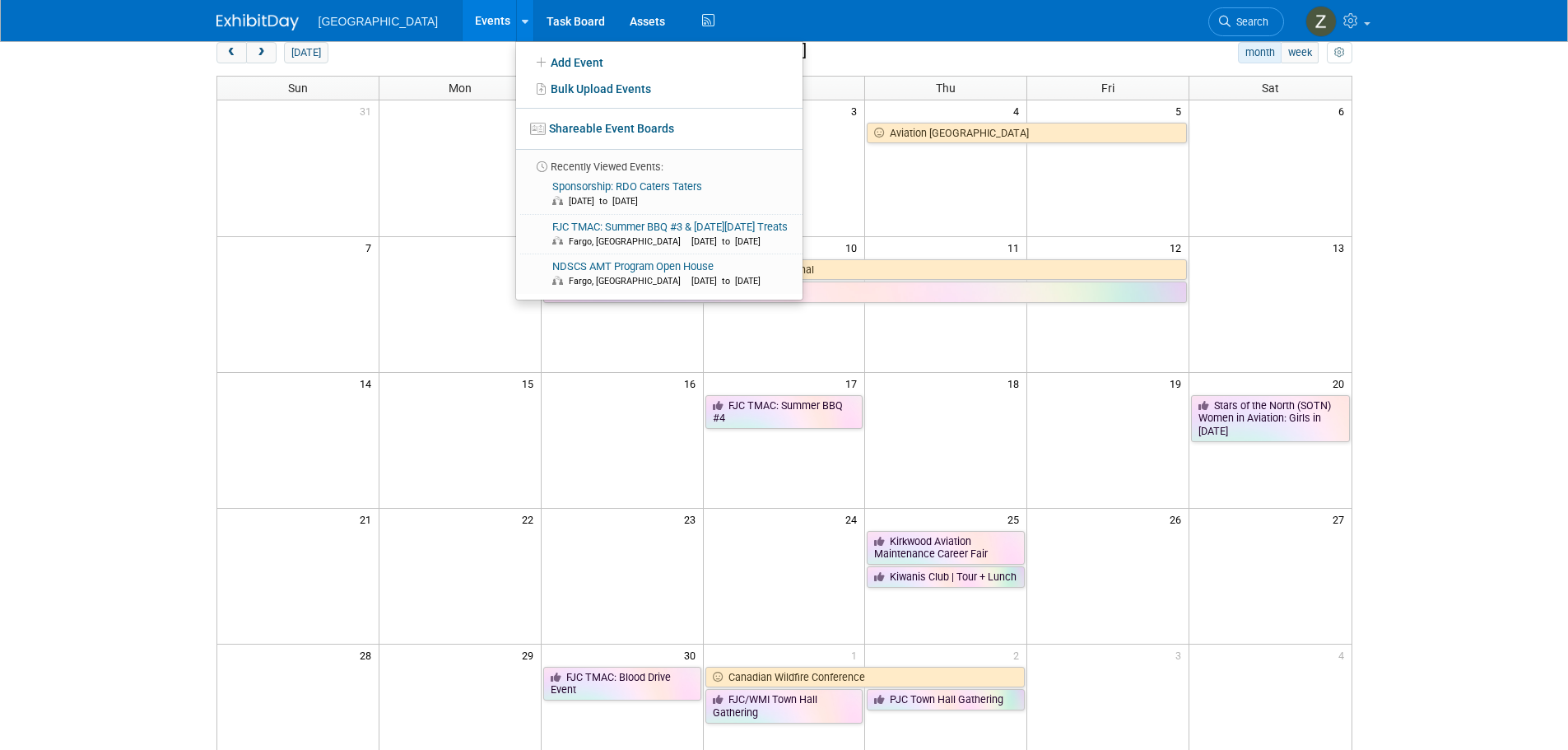
click at [468, 36] on link "Events" at bounding box center [492, 20] width 60 height 41
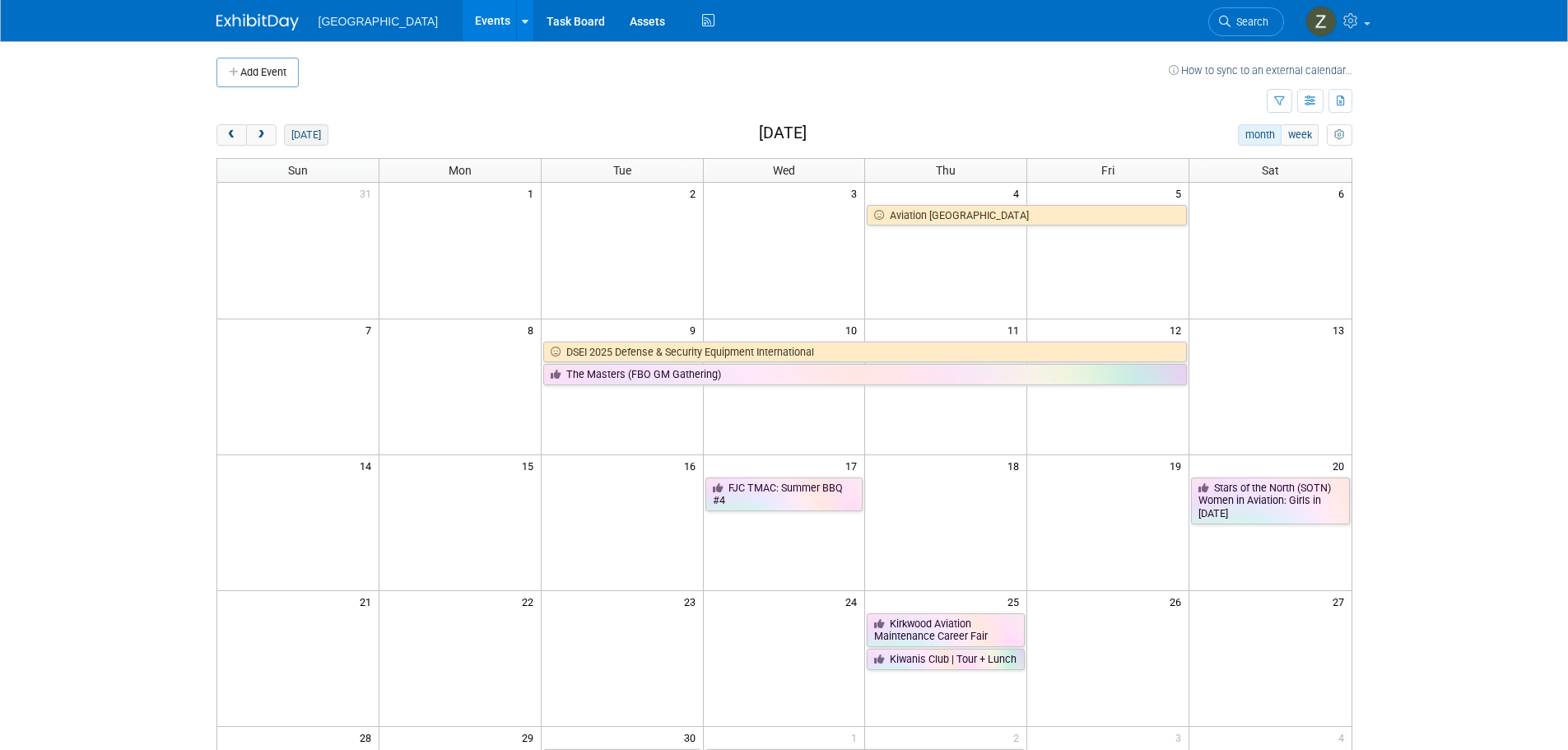
click at [313, 142] on button "[DATE]" at bounding box center [305, 135] width 43 height 22
